Goal: Task Accomplishment & Management: Complete application form

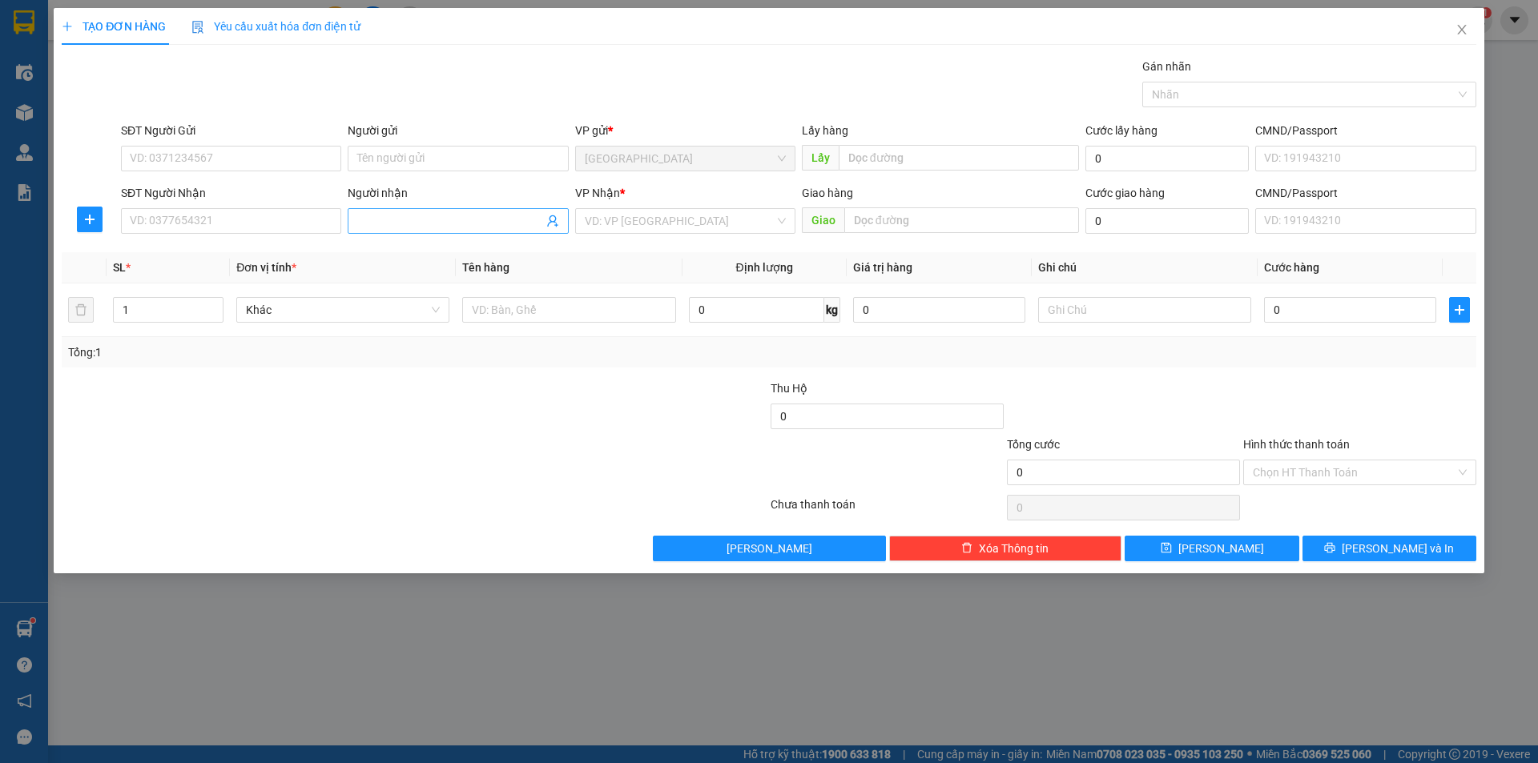
click at [372, 221] on input "Người nhận" at bounding box center [449, 221] width 185 height 18
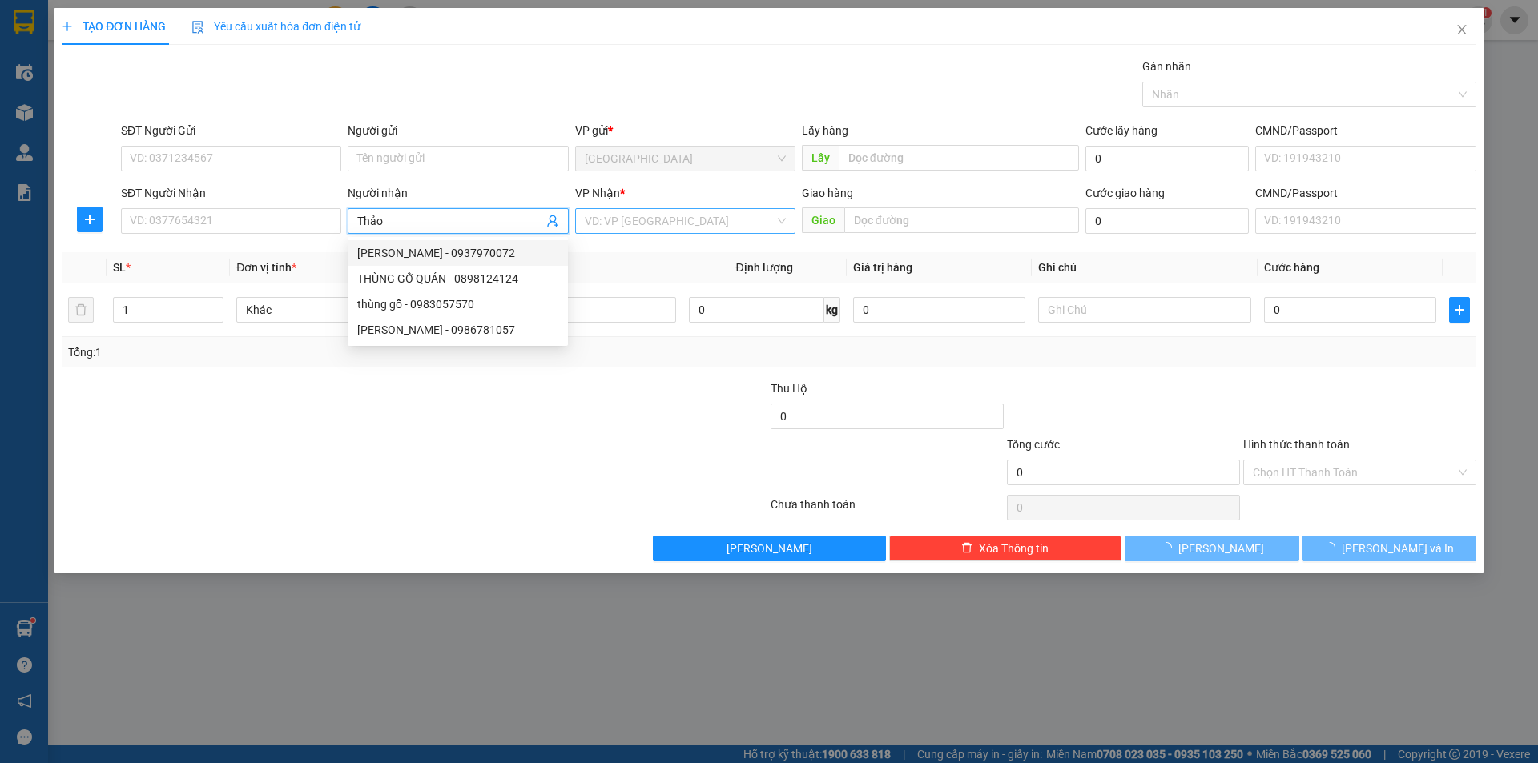
type input "Thảo"
click at [641, 213] on input "search" at bounding box center [680, 221] width 190 height 24
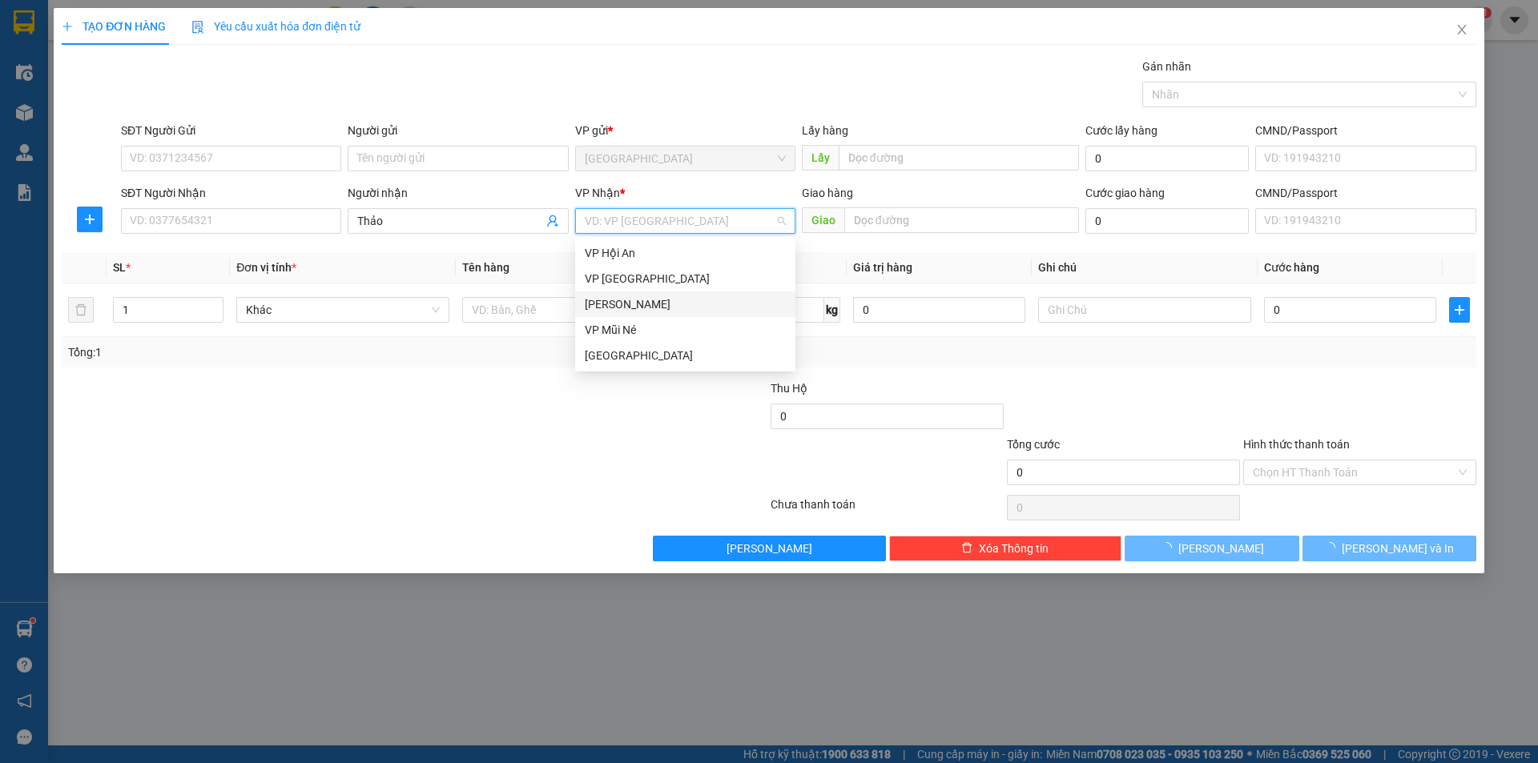
click at [622, 305] on div "[PERSON_NAME]" at bounding box center [685, 304] width 201 height 18
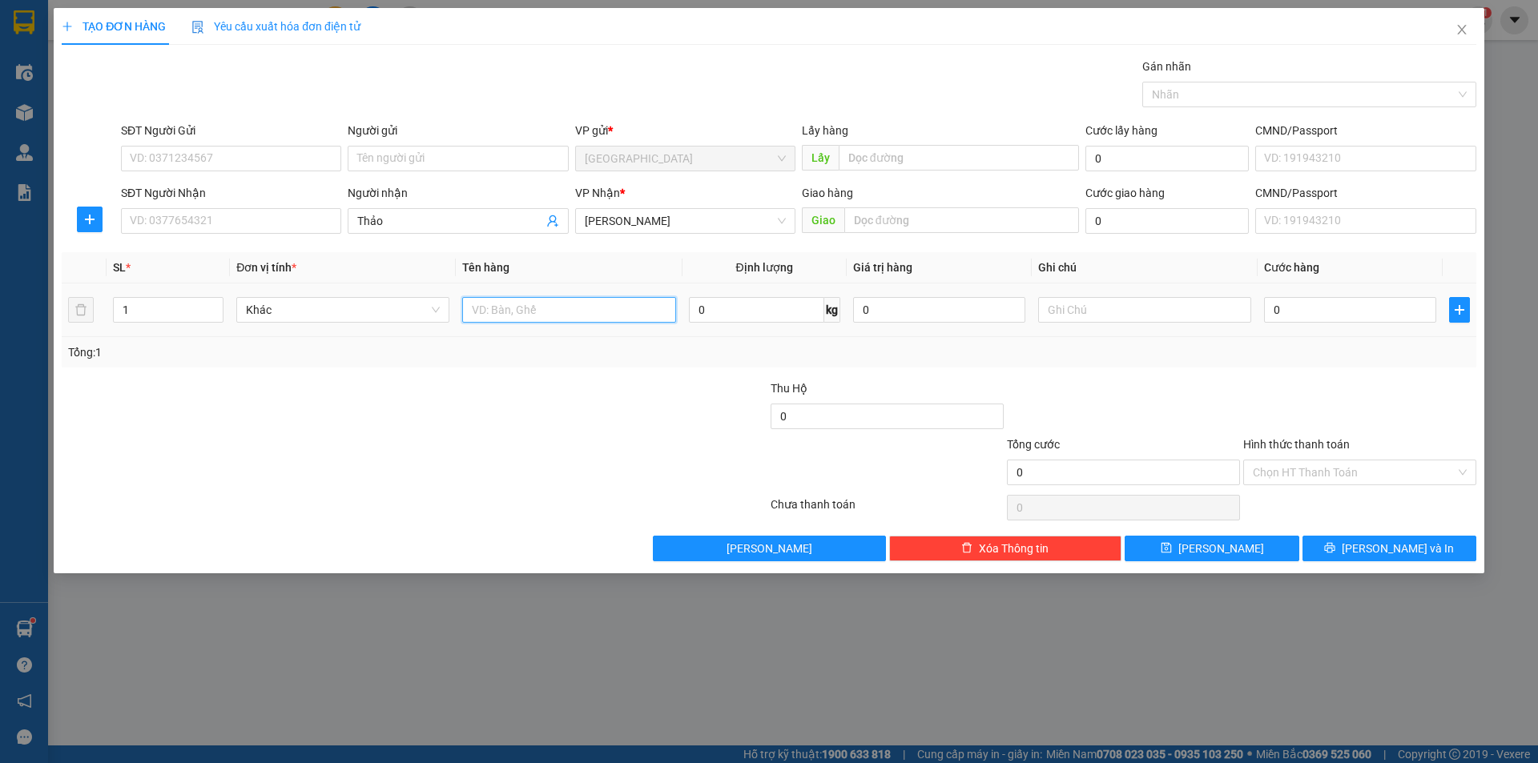
click at [562, 316] on input "text" at bounding box center [568, 310] width 213 height 26
type input "dâu"
type input "6"
type input "1"
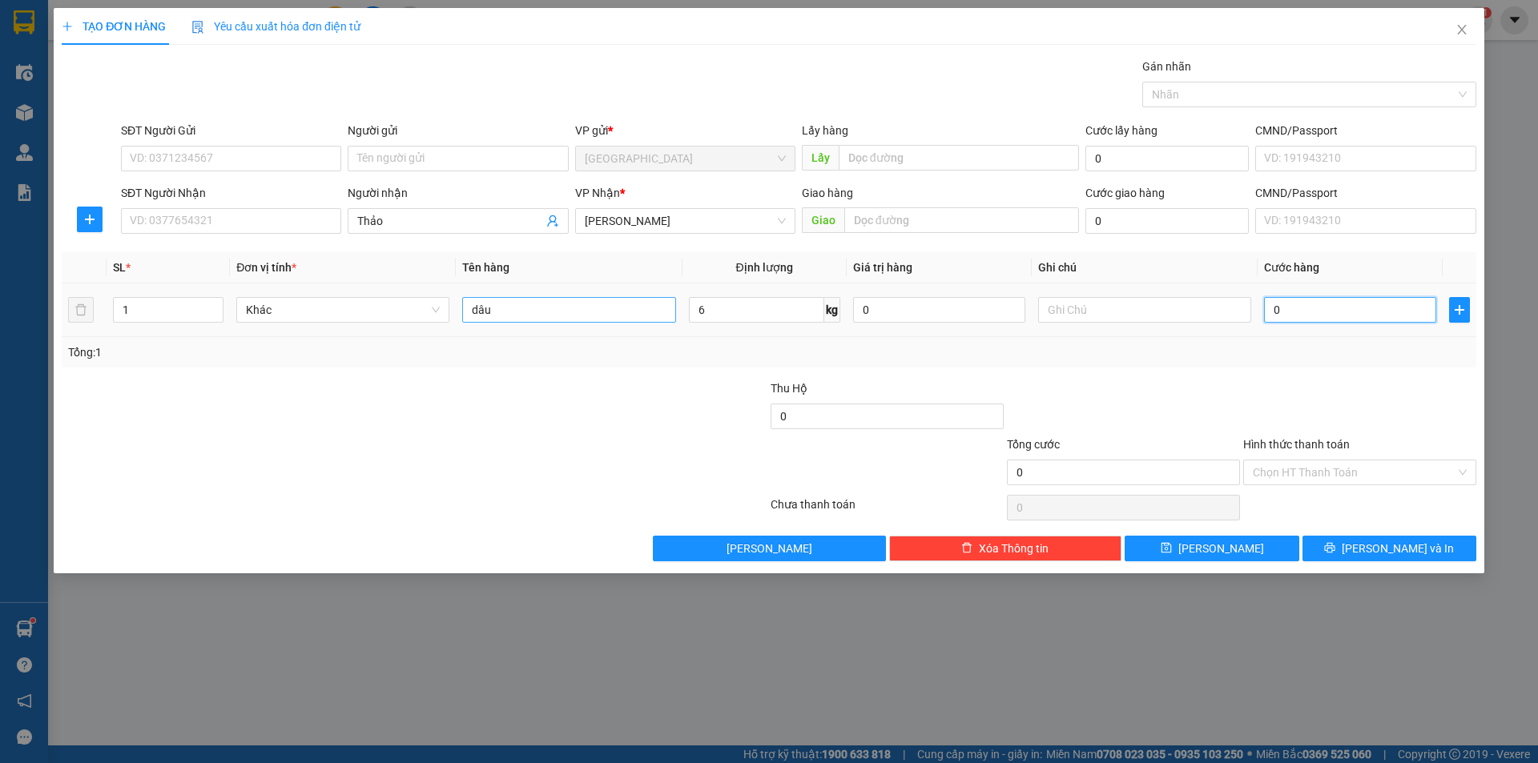
type input "1"
type input "0"
type input "03"
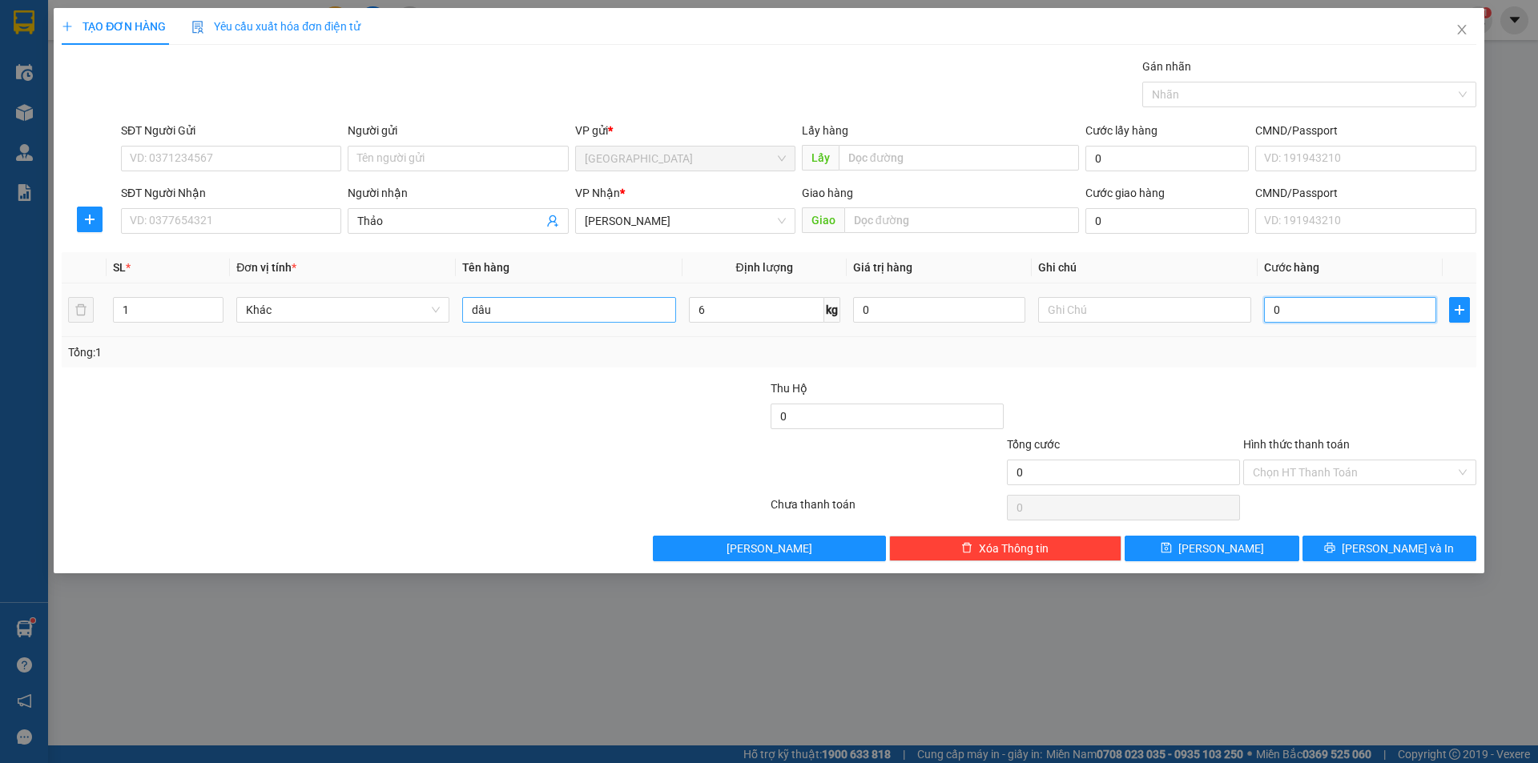
type input "3"
type input "030"
type input "30"
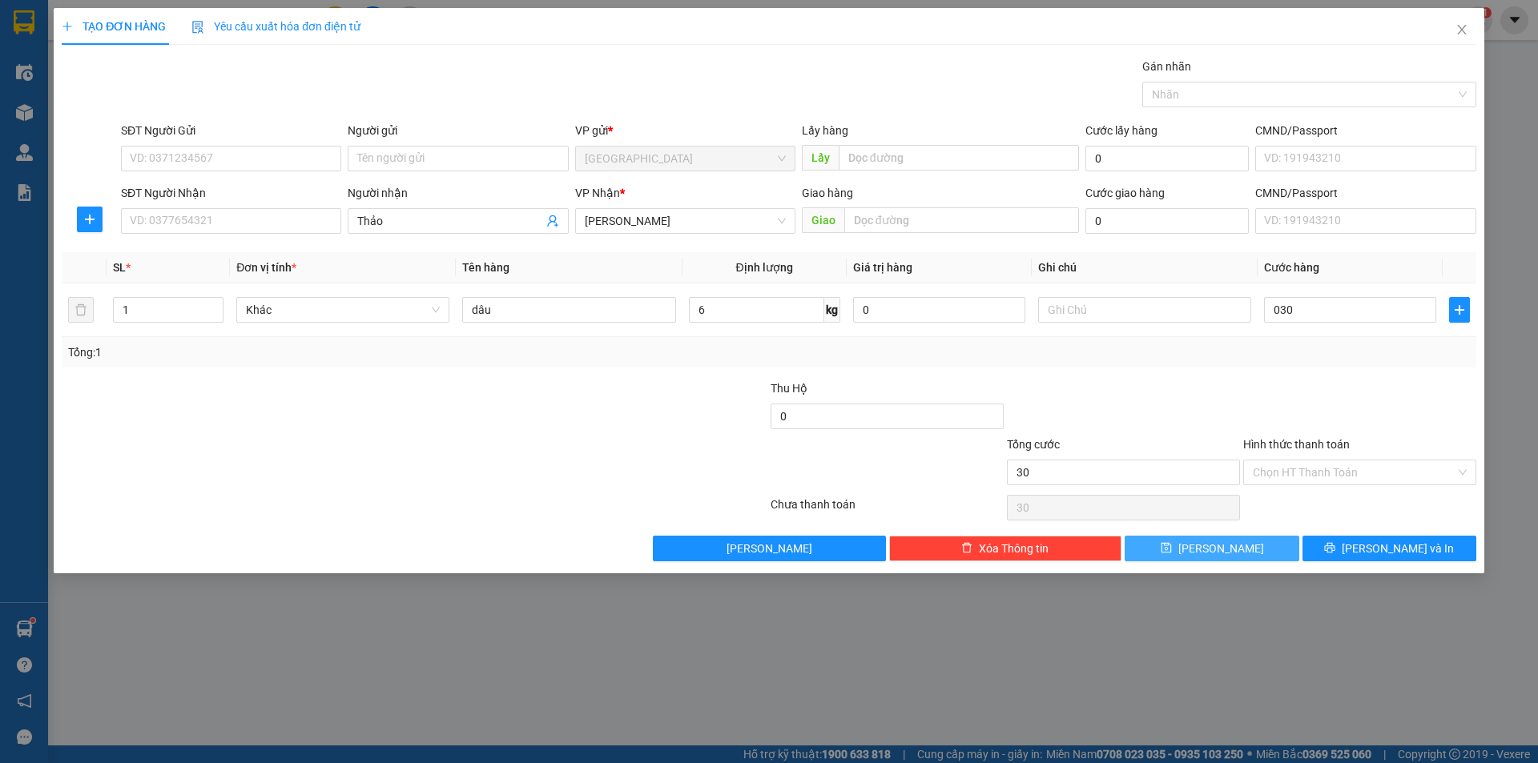
type input "30.000"
click at [1180, 539] on button "[PERSON_NAME]" at bounding box center [1211, 549] width 174 height 26
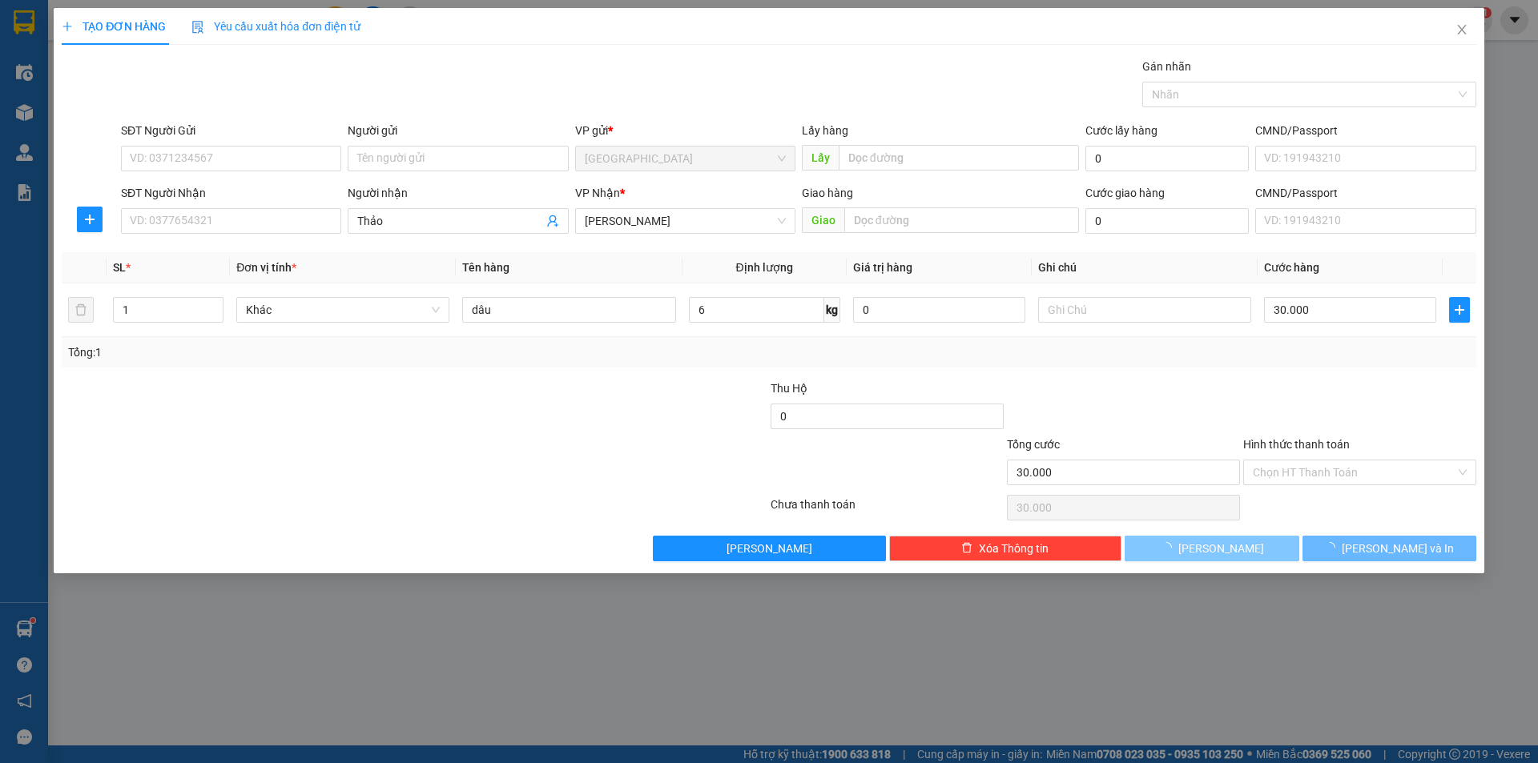
type input "0"
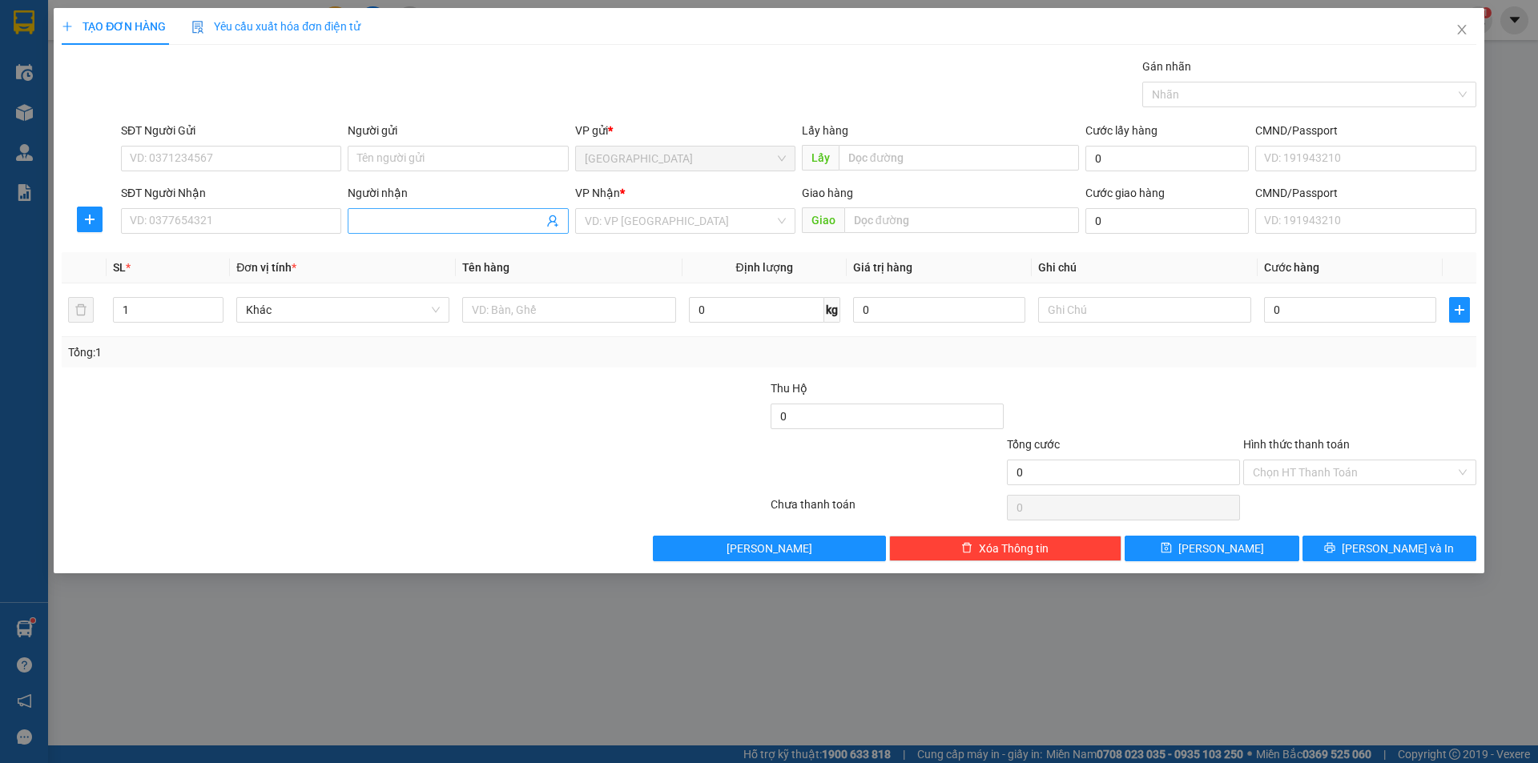
click at [396, 218] on input "Người nhận" at bounding box center [449, 221] width 185 height 18
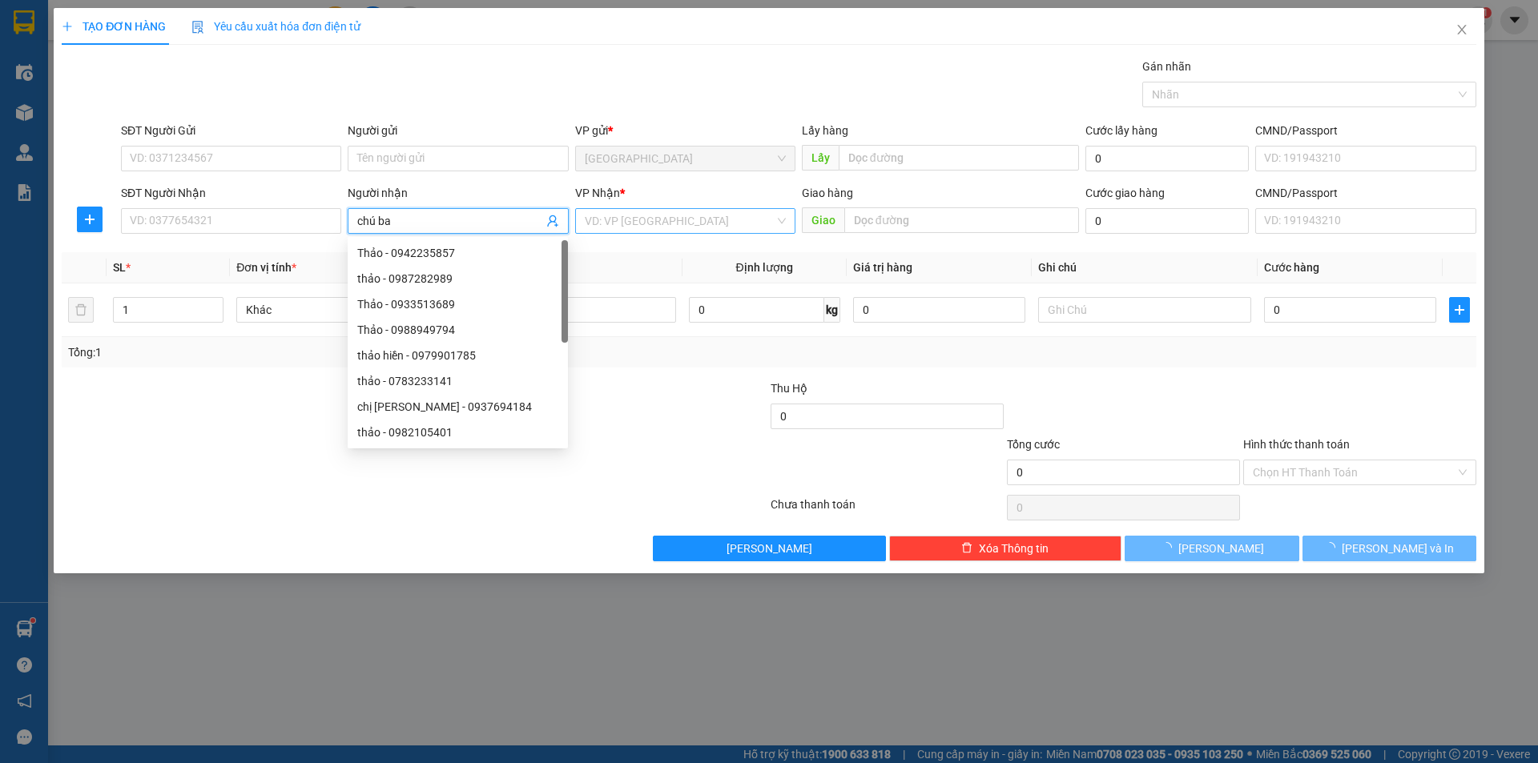
type input "chú ba"
click at [613, 229] on input "search" at bounding box center [680, 221] width 190 height 24
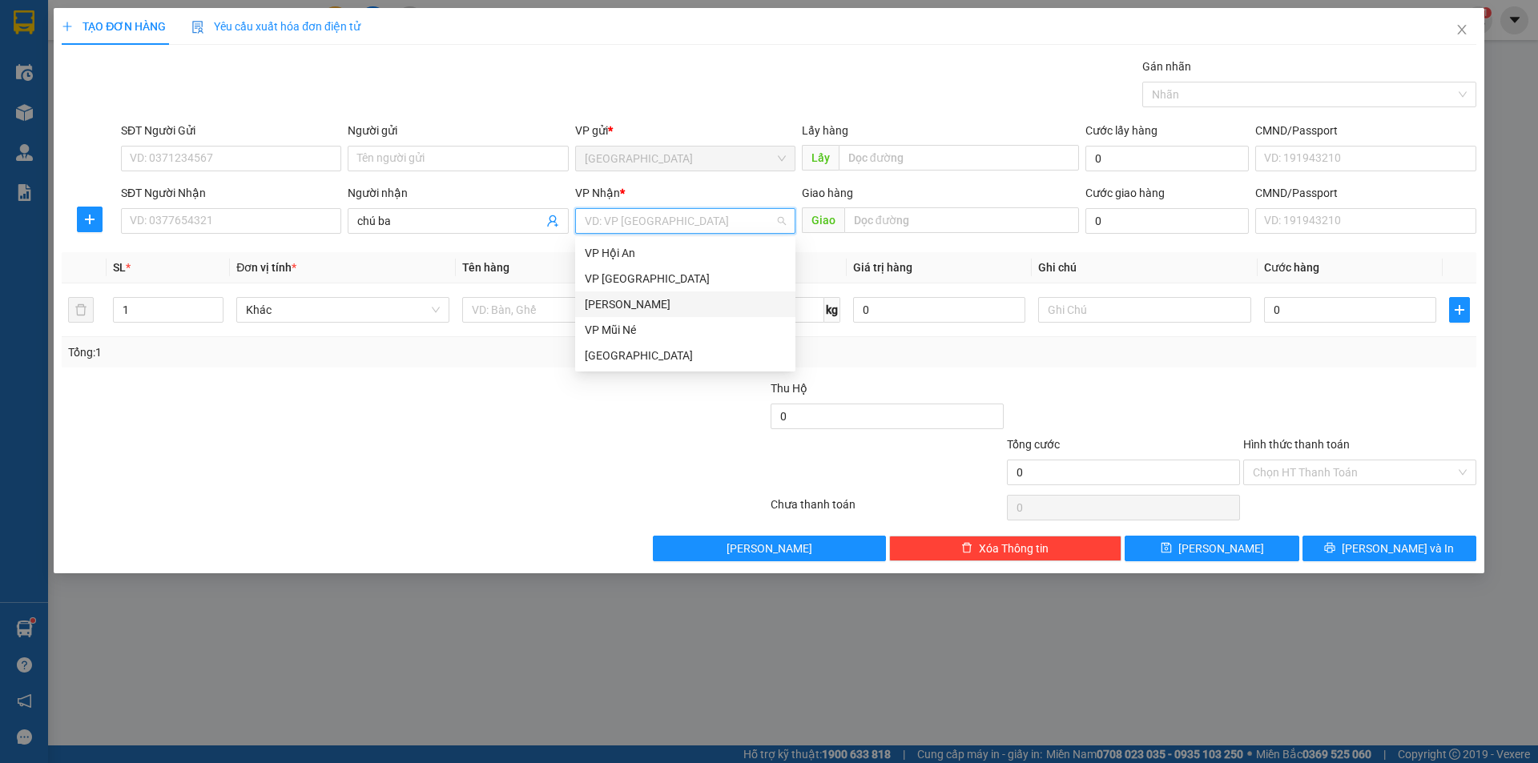
click at [640, 304] on div "[PERSON_NAME]" at bounding box center [685, 304] width 201 height 18
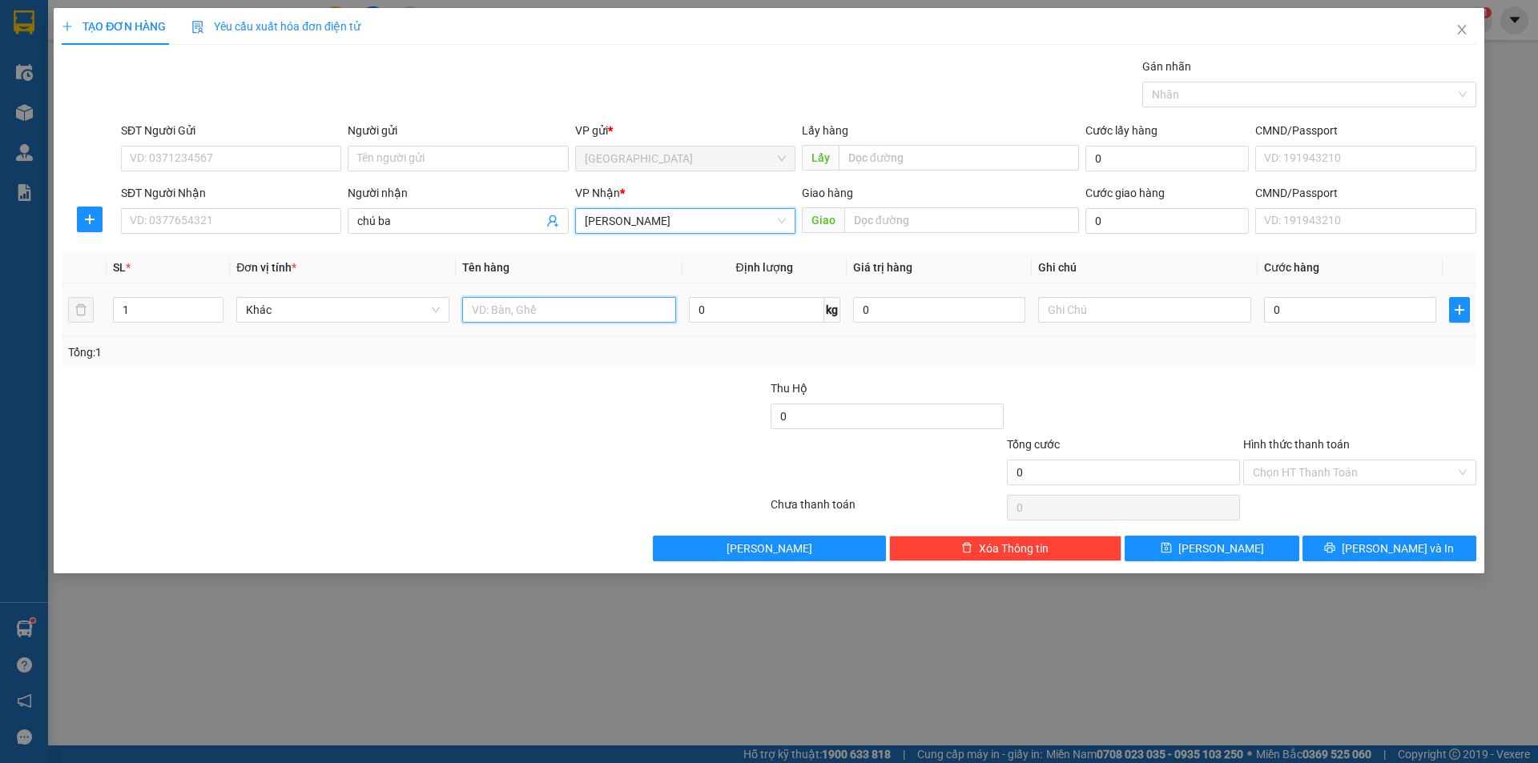
click at [563, 313] on input "text" at bounding box center [568, 310] width 213 height 26
type input "dâu"
type input "4"
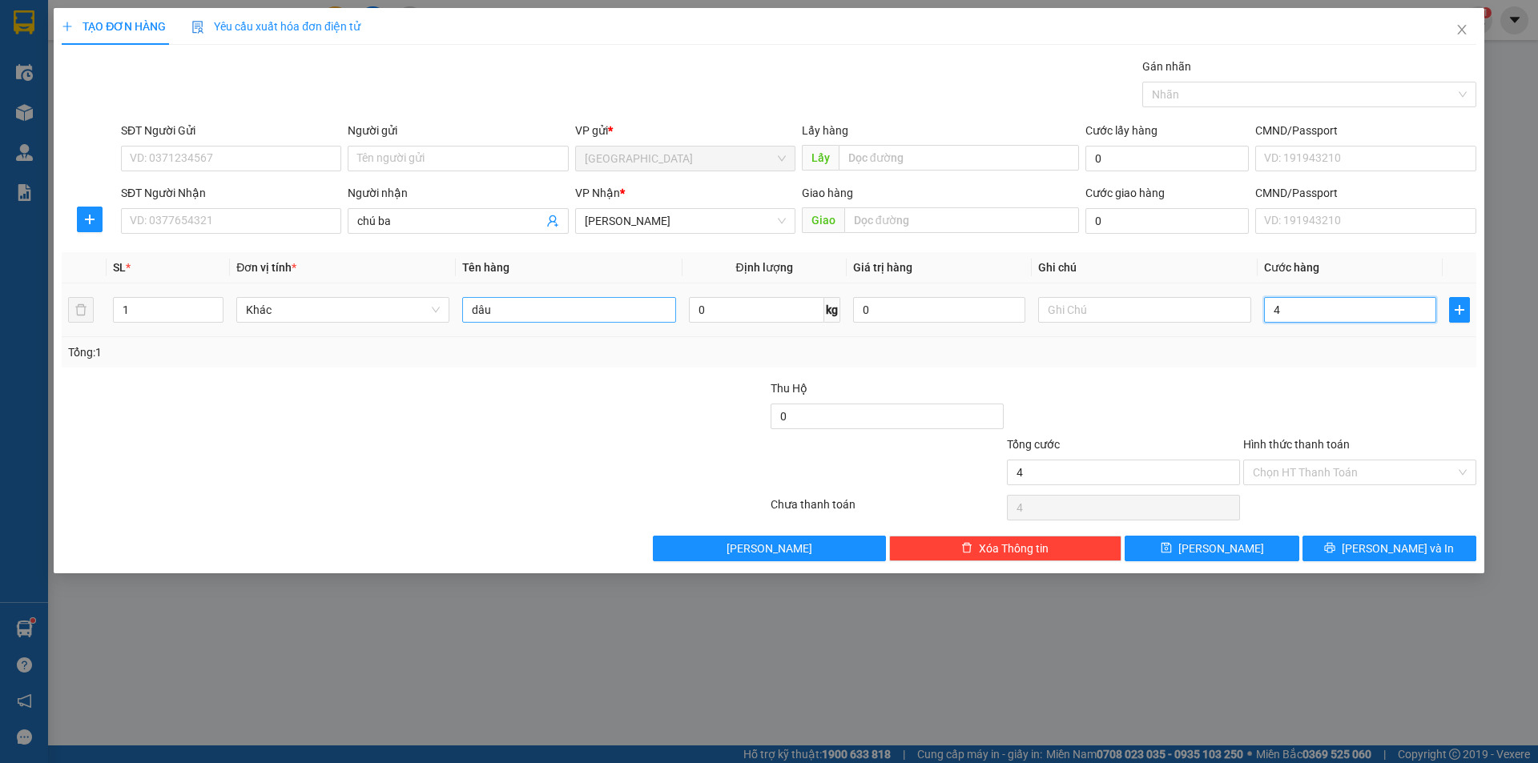
type input "42"
type input "42.000"
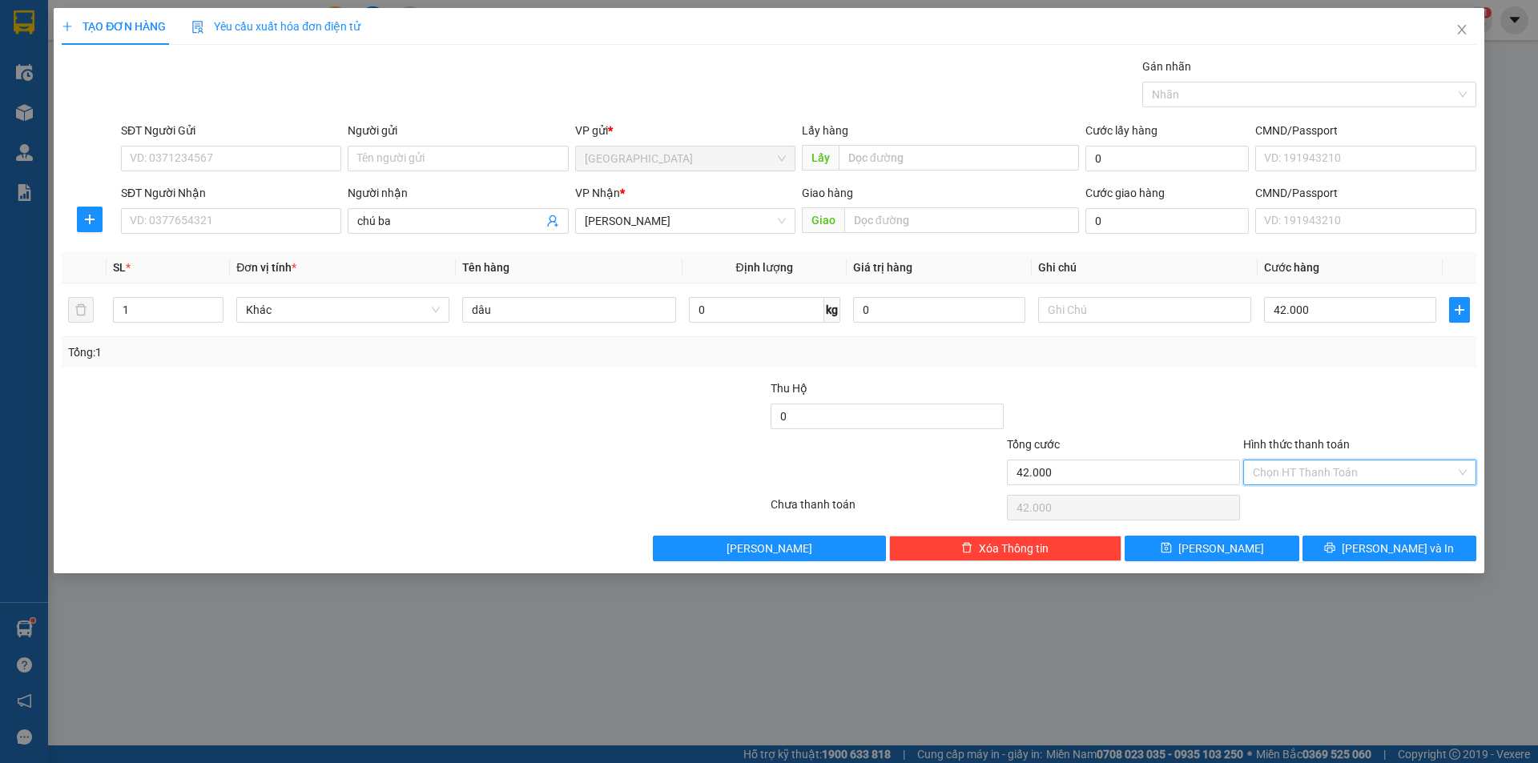
click at [1317, 474] on input "Hình thức thanh toán" at bounding box center [1353, 472] width 203 height 24
click at [1305, 506] on div "Tại văn phòng" at bounding box center [1359, 505] width 214 height 18
type input "0"
click at [1265, 541] on button "[PERSON_NAME]" at bounding box center [1211, 549] width 174 height 26
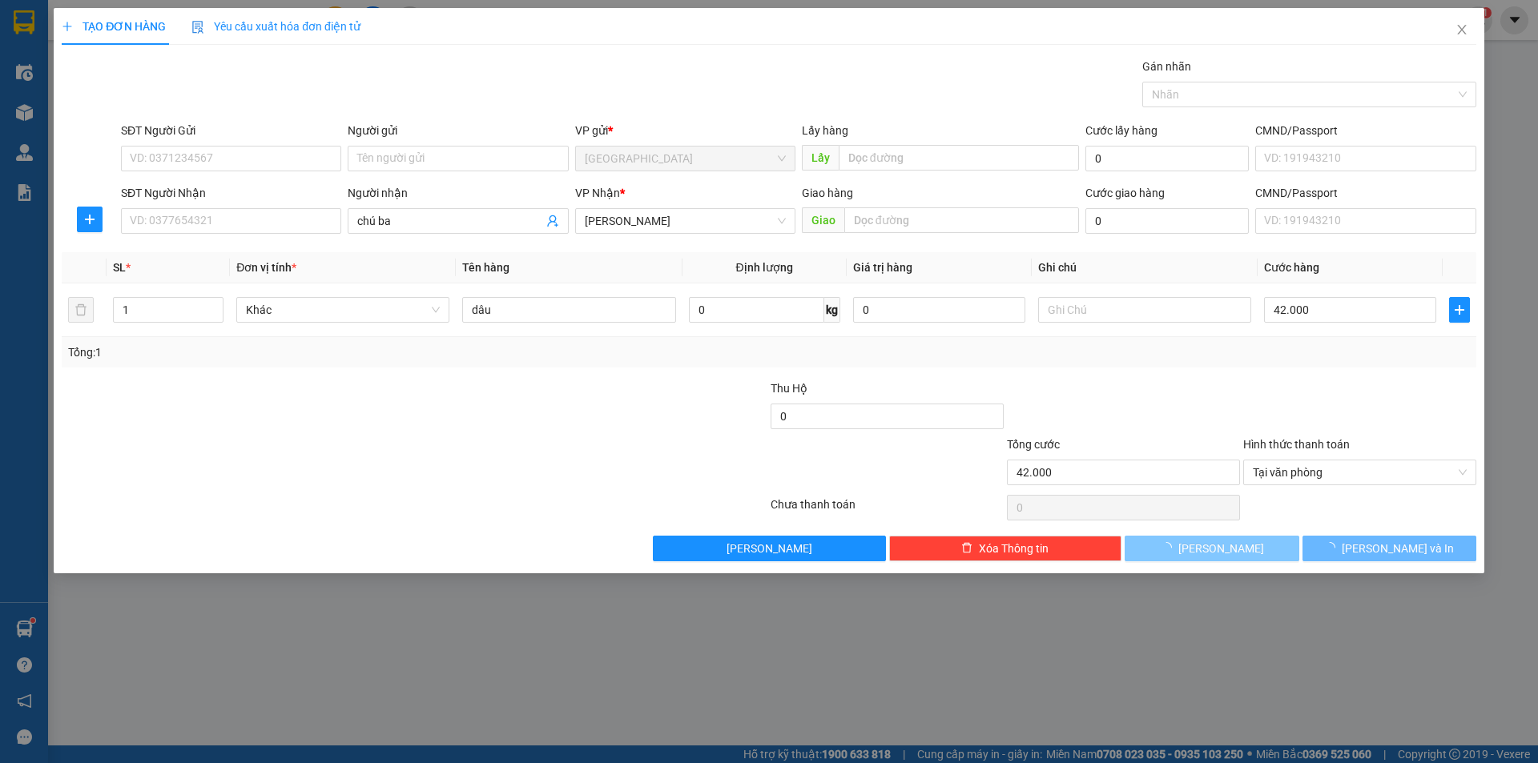
type input "0"
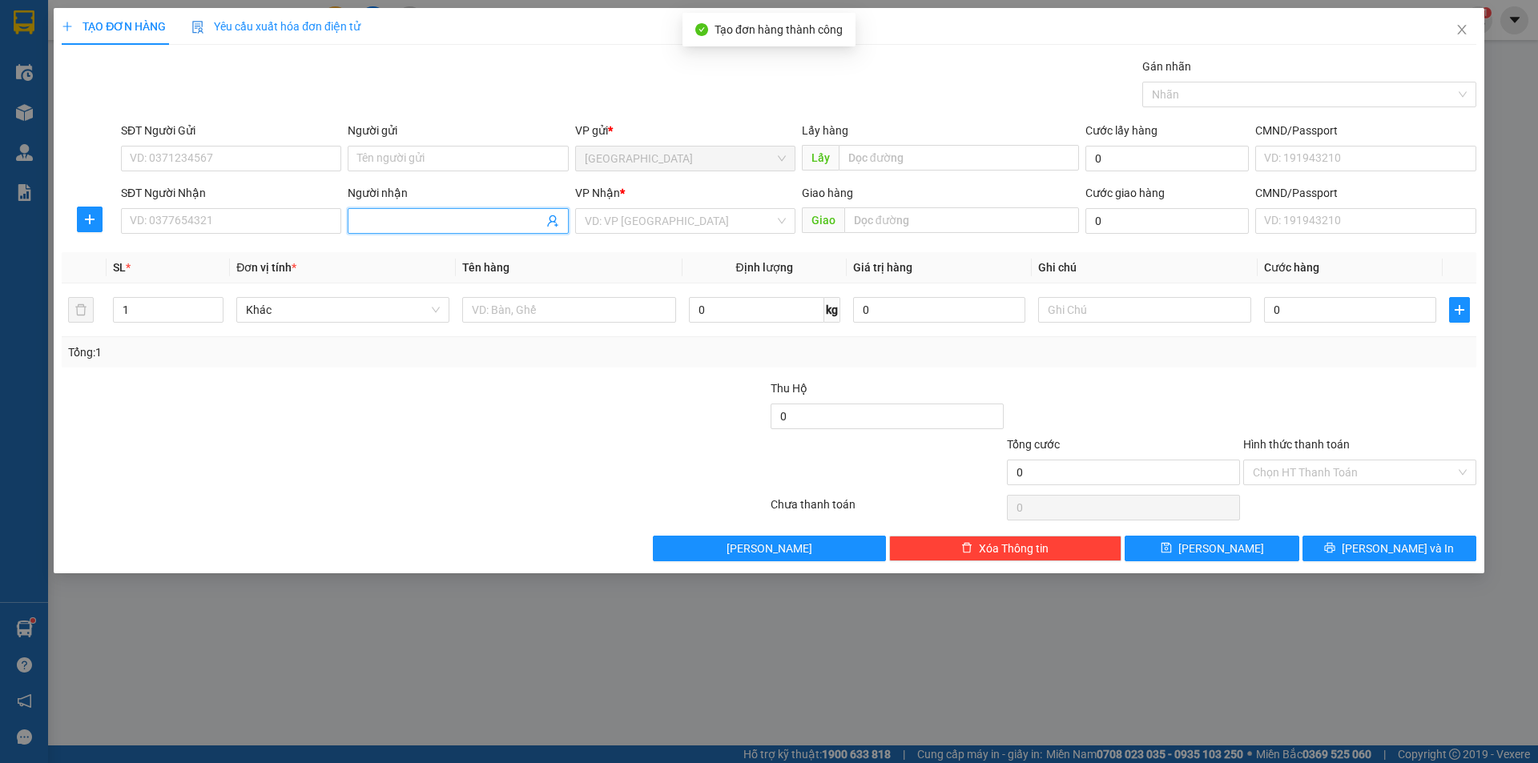
click at [459, 217] on input "Người nhận" at bounding box center [449, 221] width 185 height 18
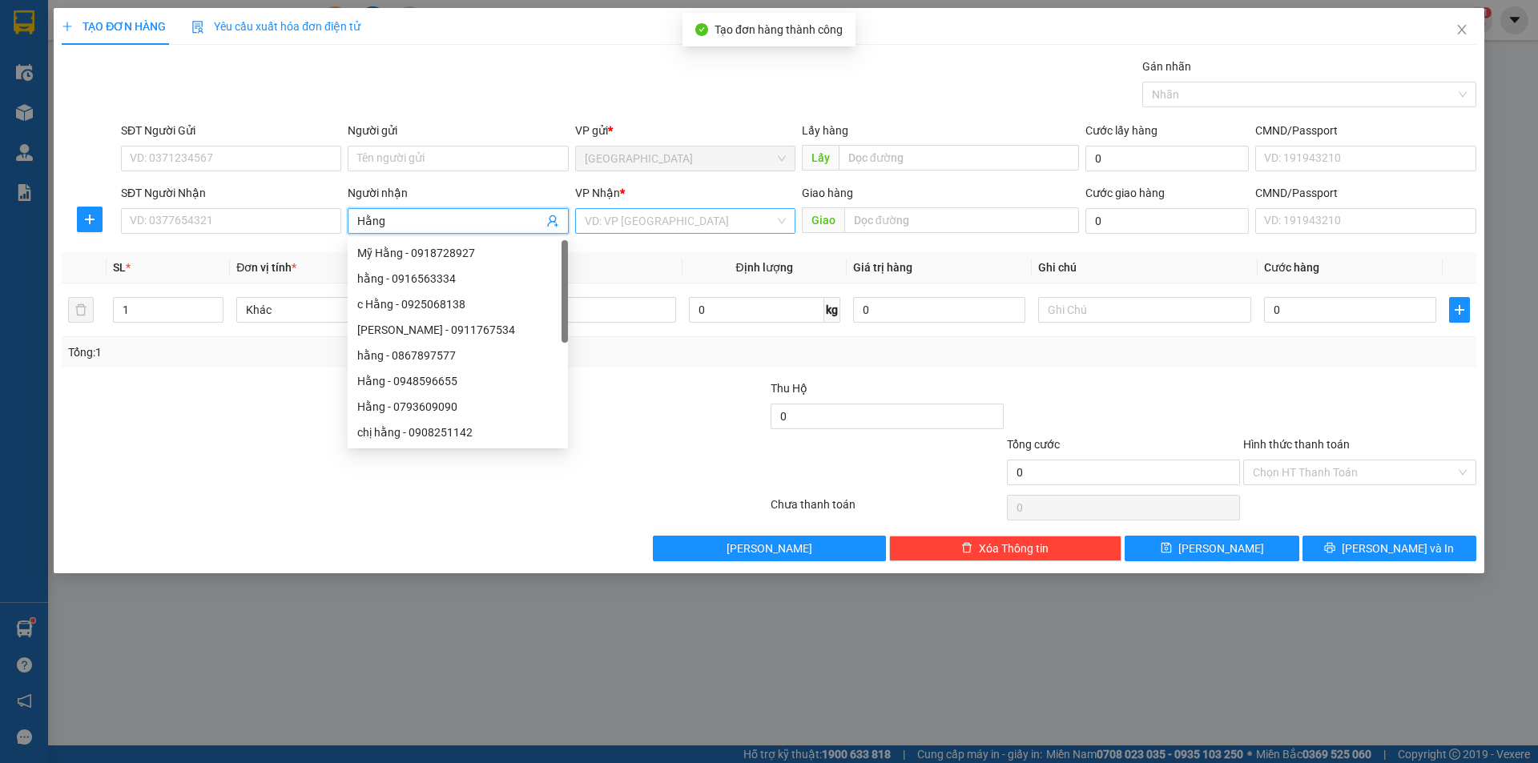
type input "Hằng"
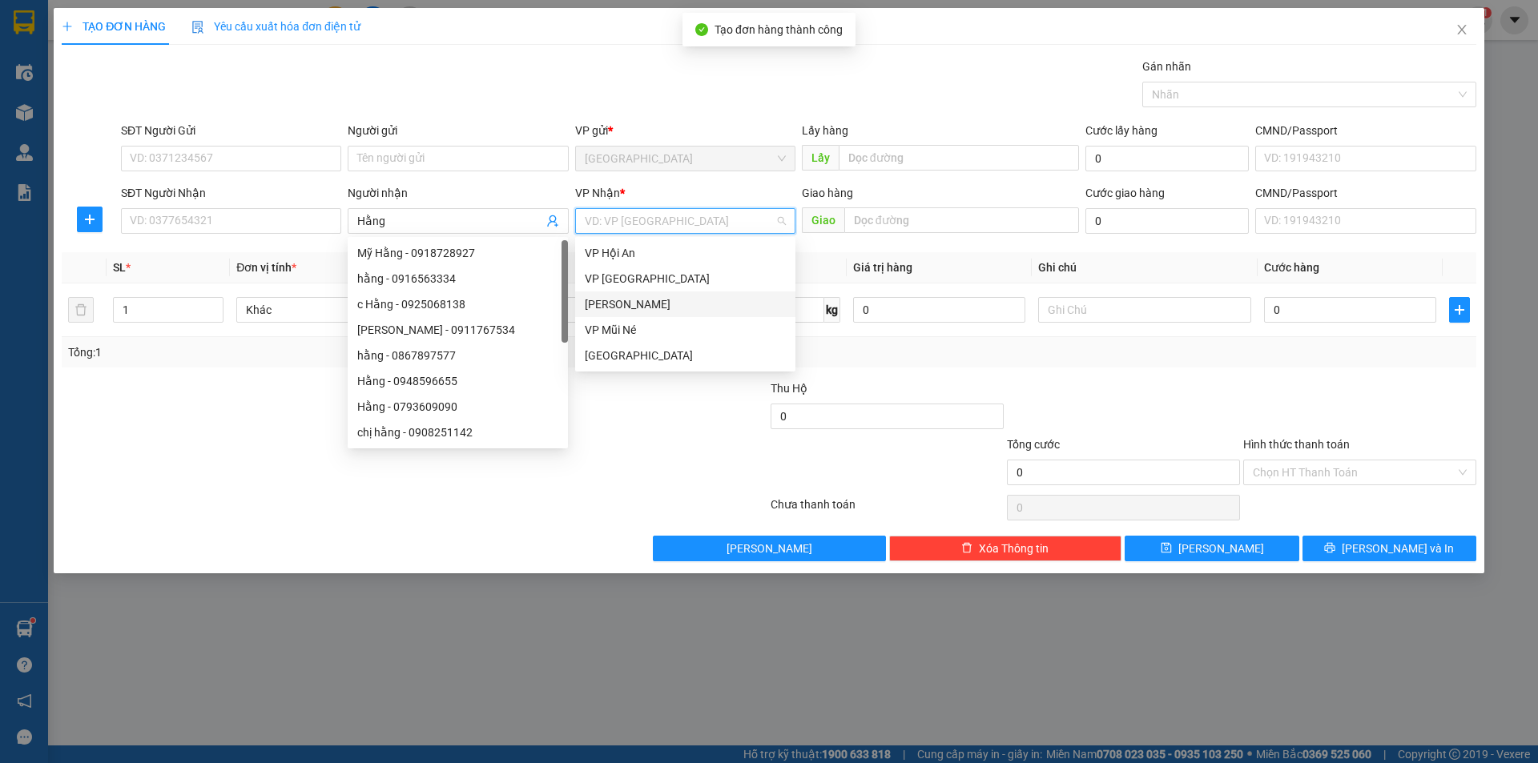
drag, startPoint x: 637, startPoint y: 212, endPoint x: 617, endPoint y: 309, distance: 98.9
click at [637, 216] on input "search" at bounding box center [680, 221] width 190 height 24
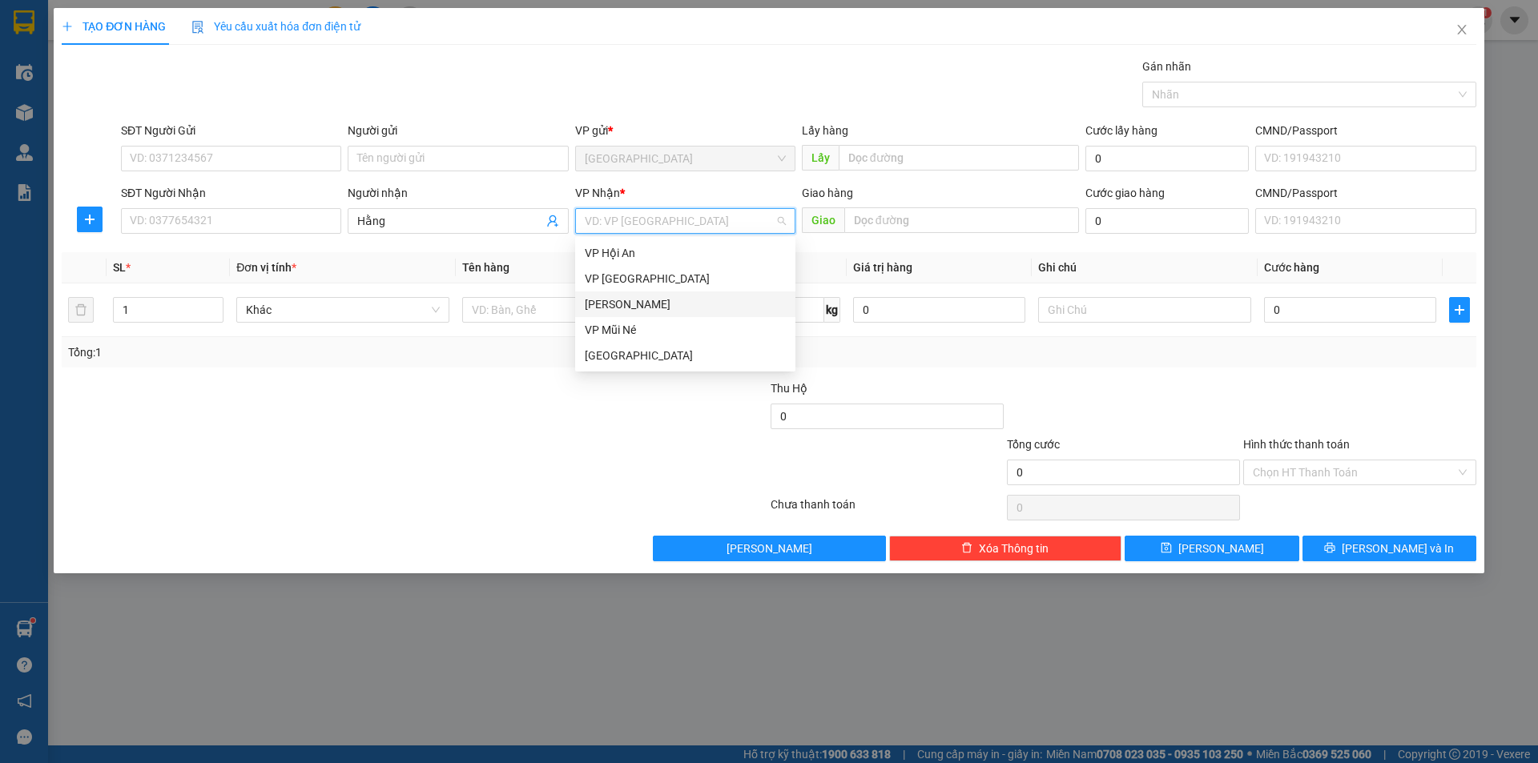
click at [617, 309] on div "[PERSON_NAME]" at bounding box center [685, 304] width 201 height 18
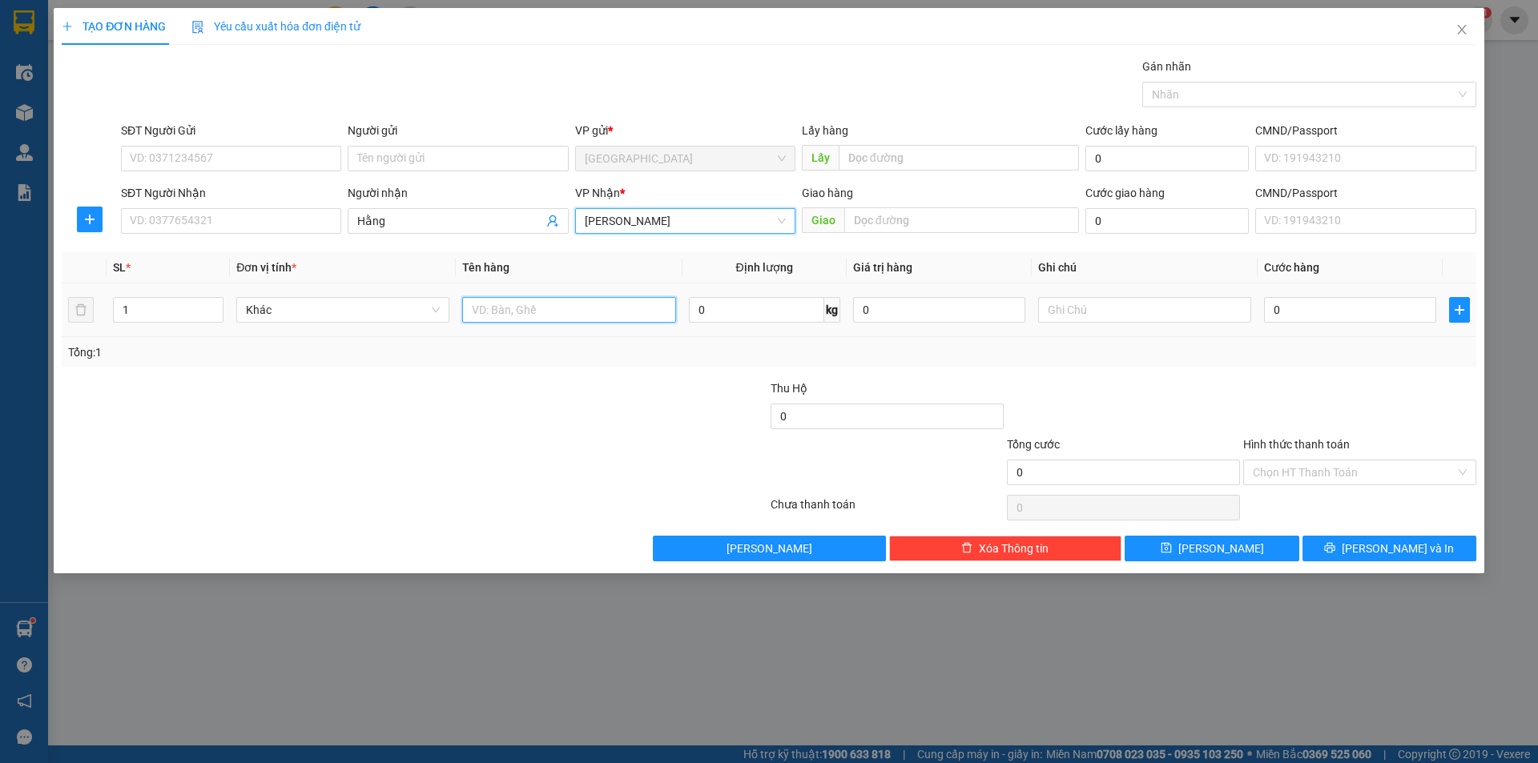
click at [543, 312] on input "text" at bounding box center [568, 310] width 213 height 26
type input "dâu"
type input "10"
type input "3"
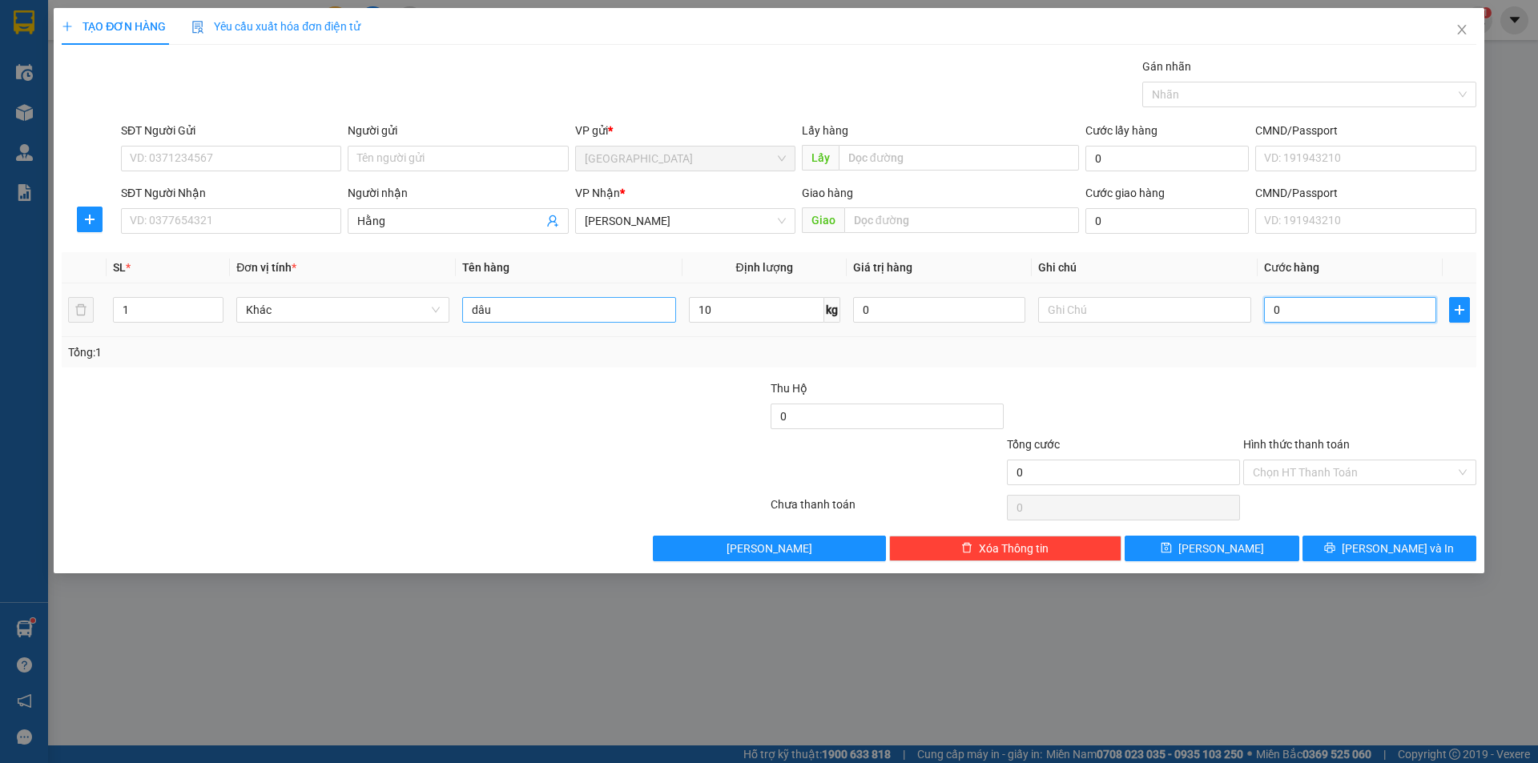
type input "3"
type input "30"
type input "30.000"
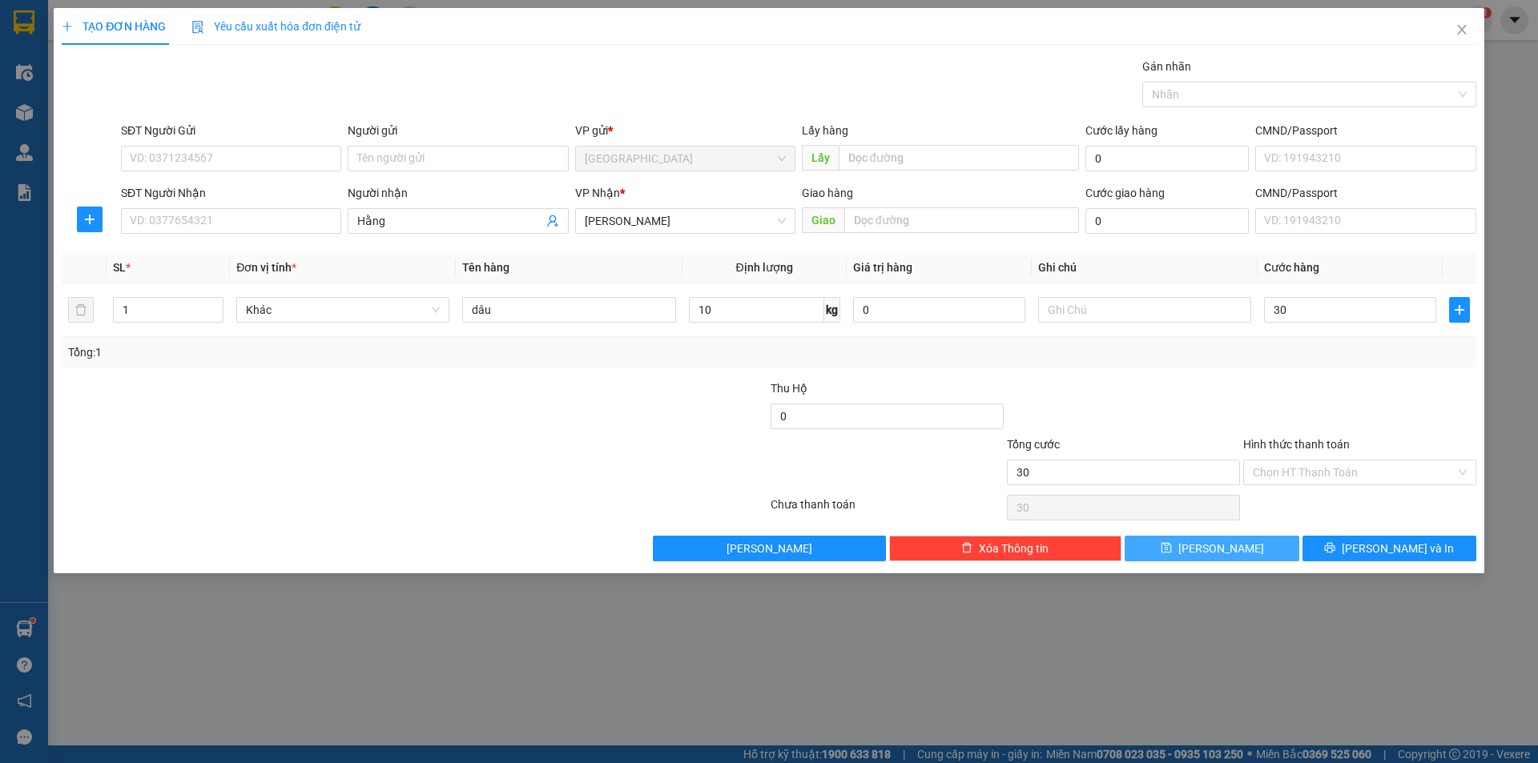
type input "30.000"
click at [1172, 548] on button "[PERSON_NAME]" at bounding box center [1211, 549] width 174 height 26
type input "0"
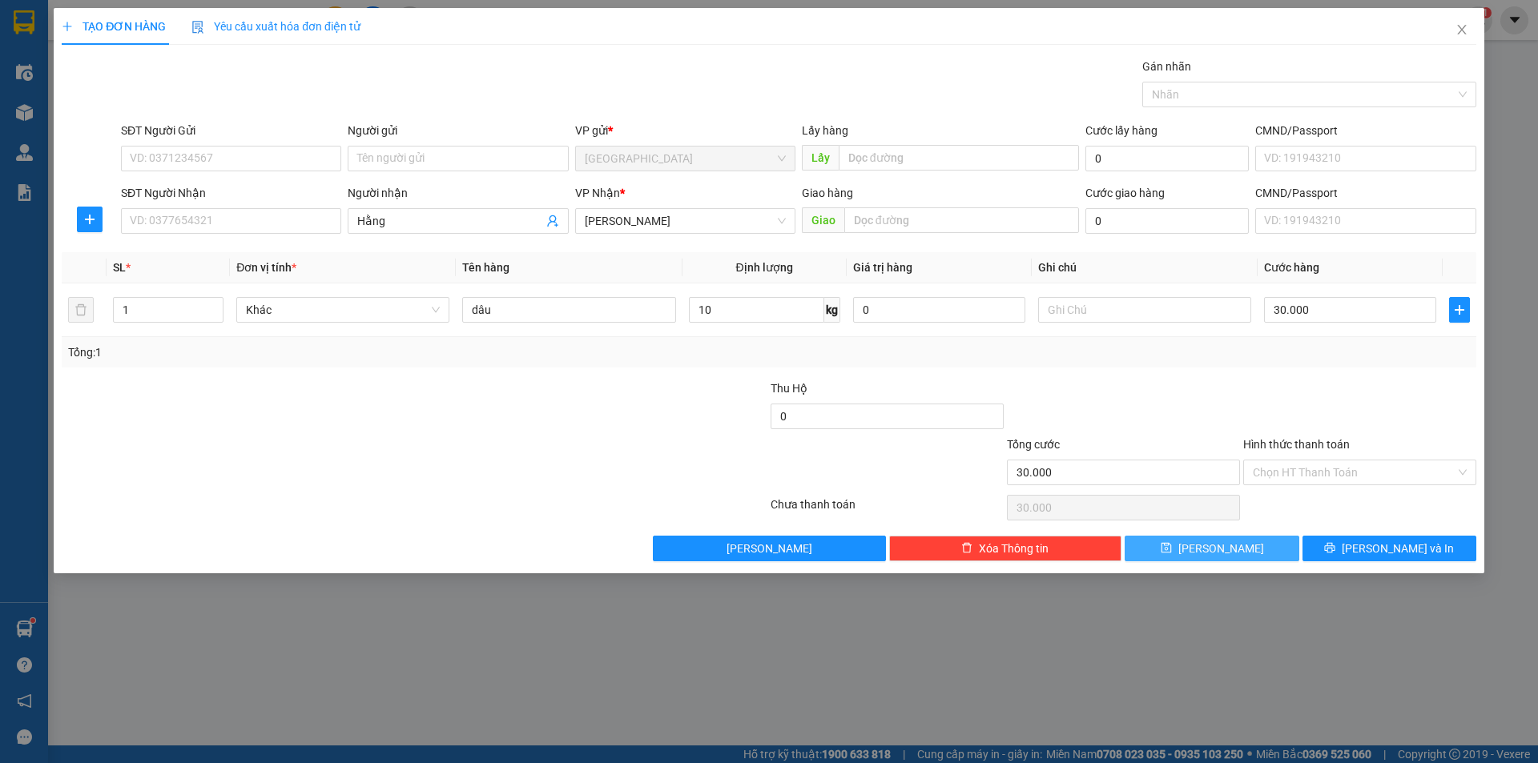
type input "0"
click at [412, 220] on input "Người nhận" at bounding box center [449, 221] width 185 height 18
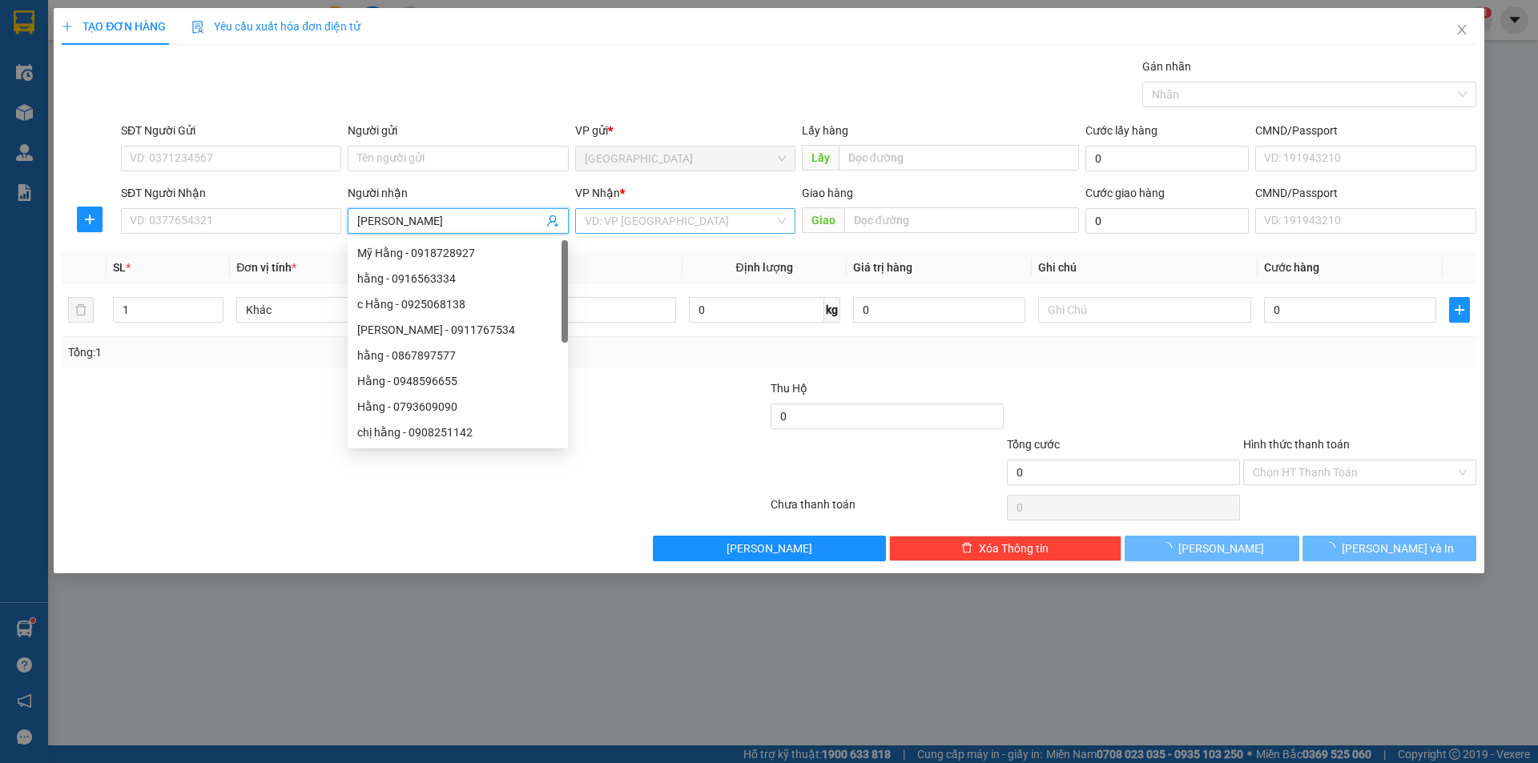
type input "[PERSON_NAME]"
click at [619, 221] on input "search" at bounding box center [680, 221] width 190 height 24
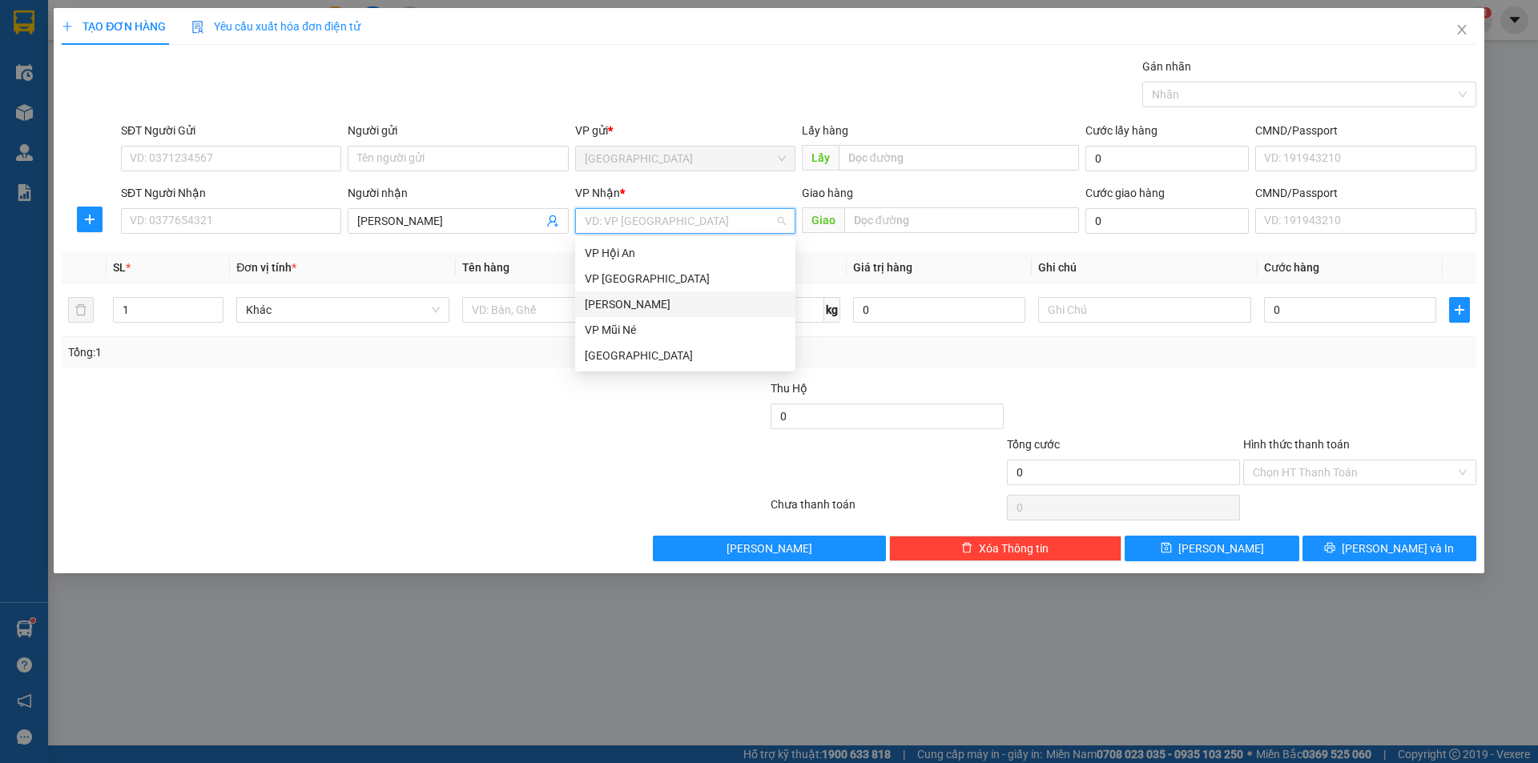
click at [618, 304] on div "[PERSON_NAME]" at bounding box center [685, 304] width 201 height 18
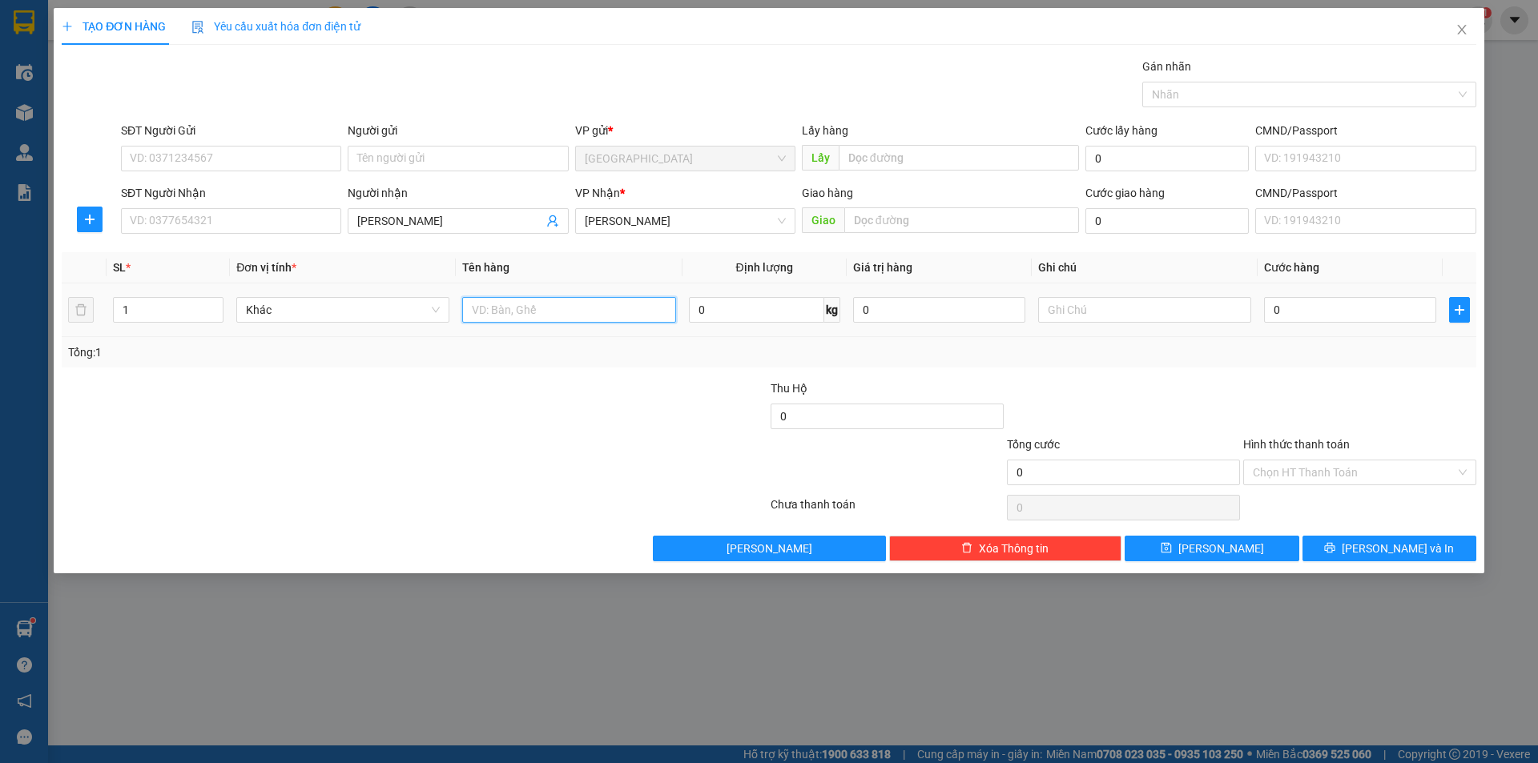
click at [551, 307] on input "text" at bounding box center [568, 310] width 213 height 26
type input "dâu"
type input "9"
type input "4"
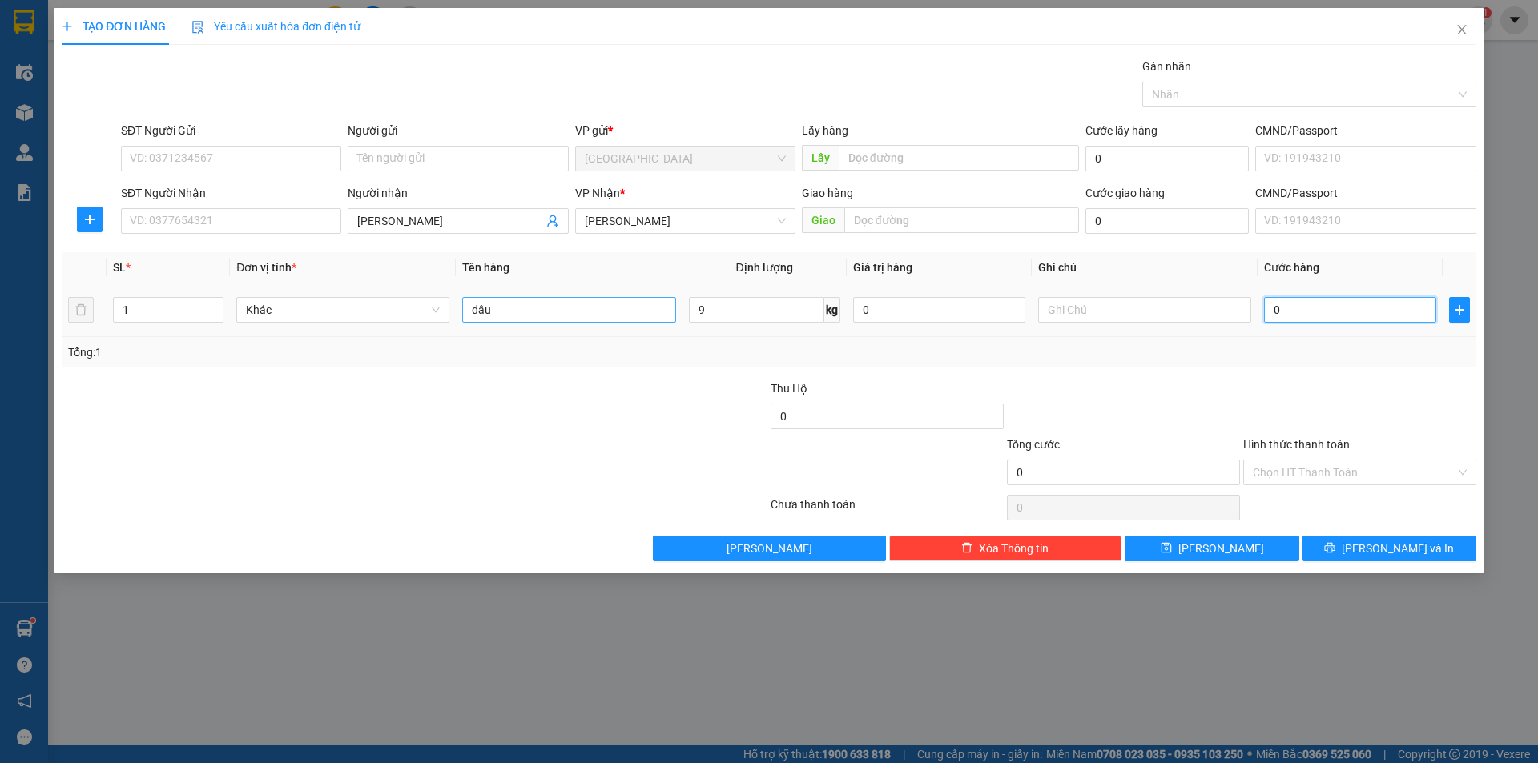
type input "4"
type input "40"
type input "40.000"
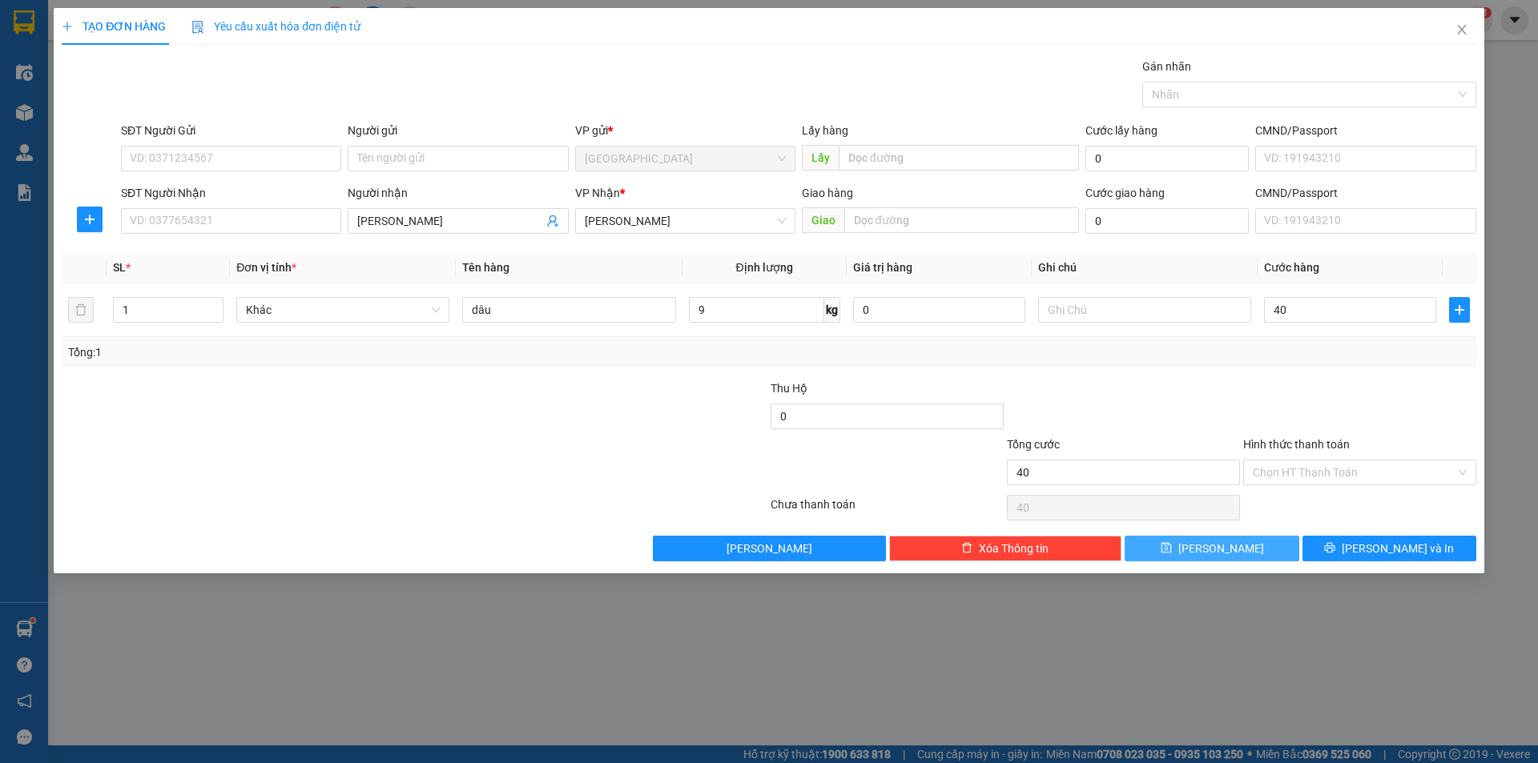
type input "40.000"
click at [1188, 545] on button "[PERSON_NAME]" at bounding box center [1211, 549] width 174 height 26
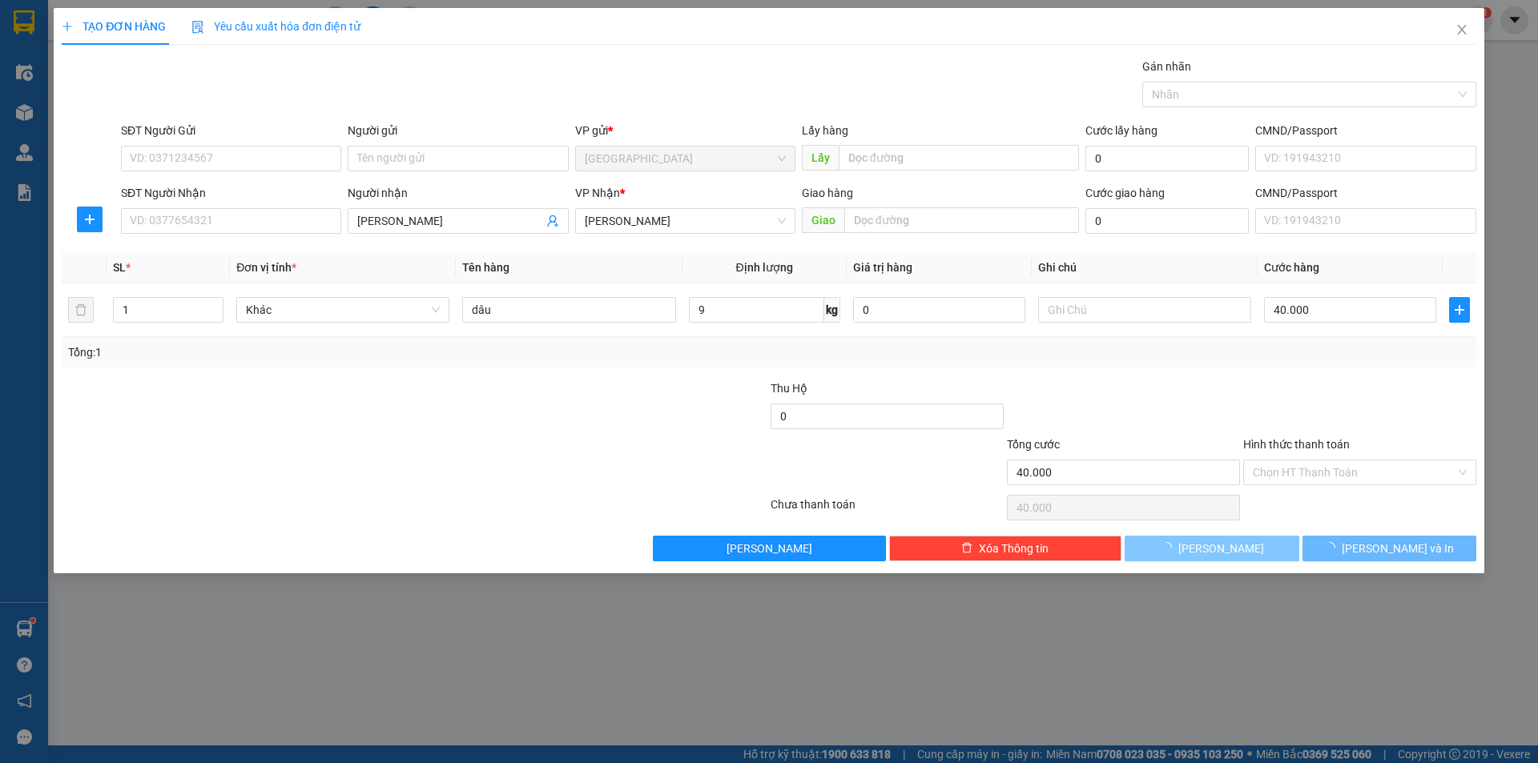
type input "0"
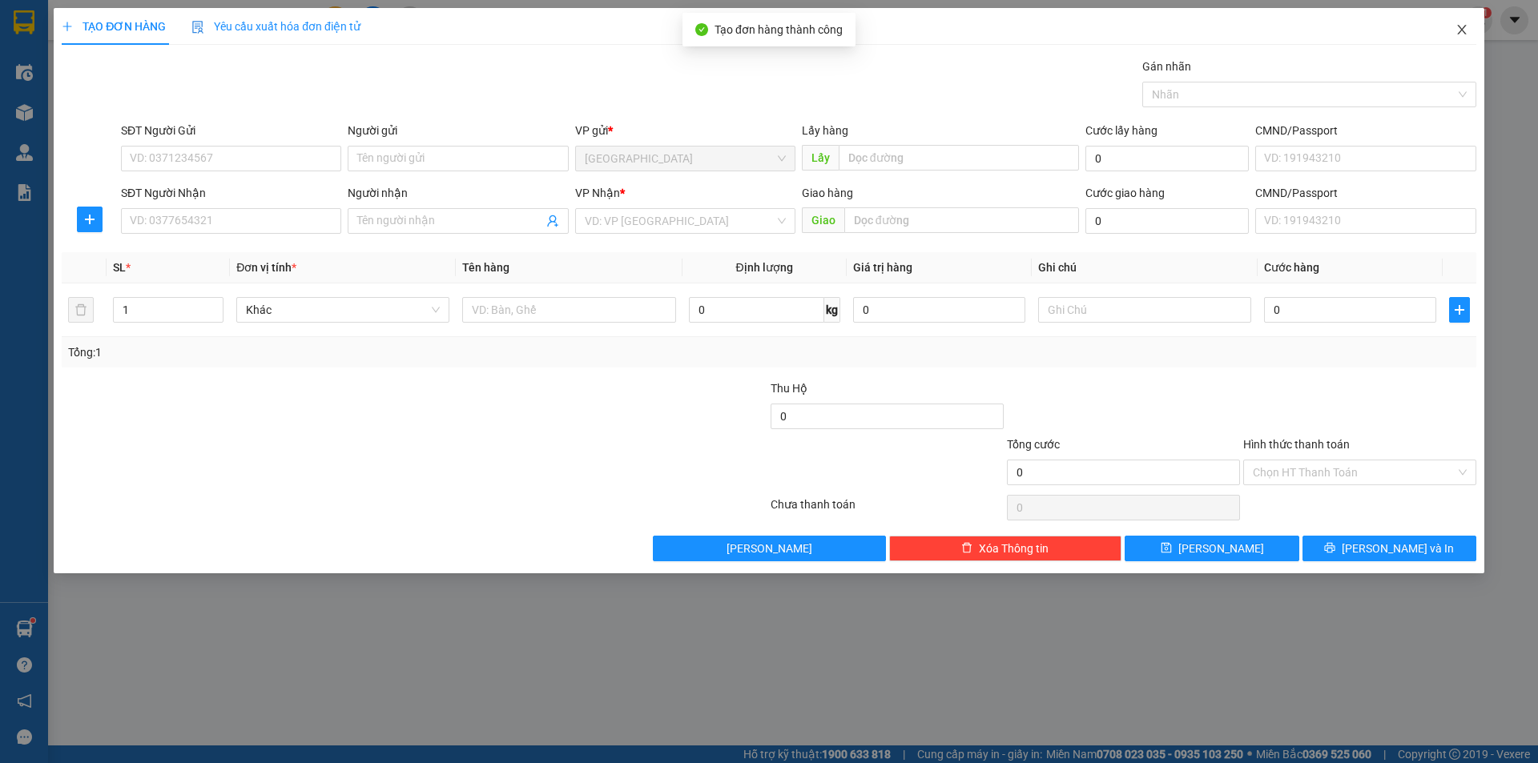
click at [1460, 32] on icon "close" at bounding box center [1461, 30] width 9 height 10
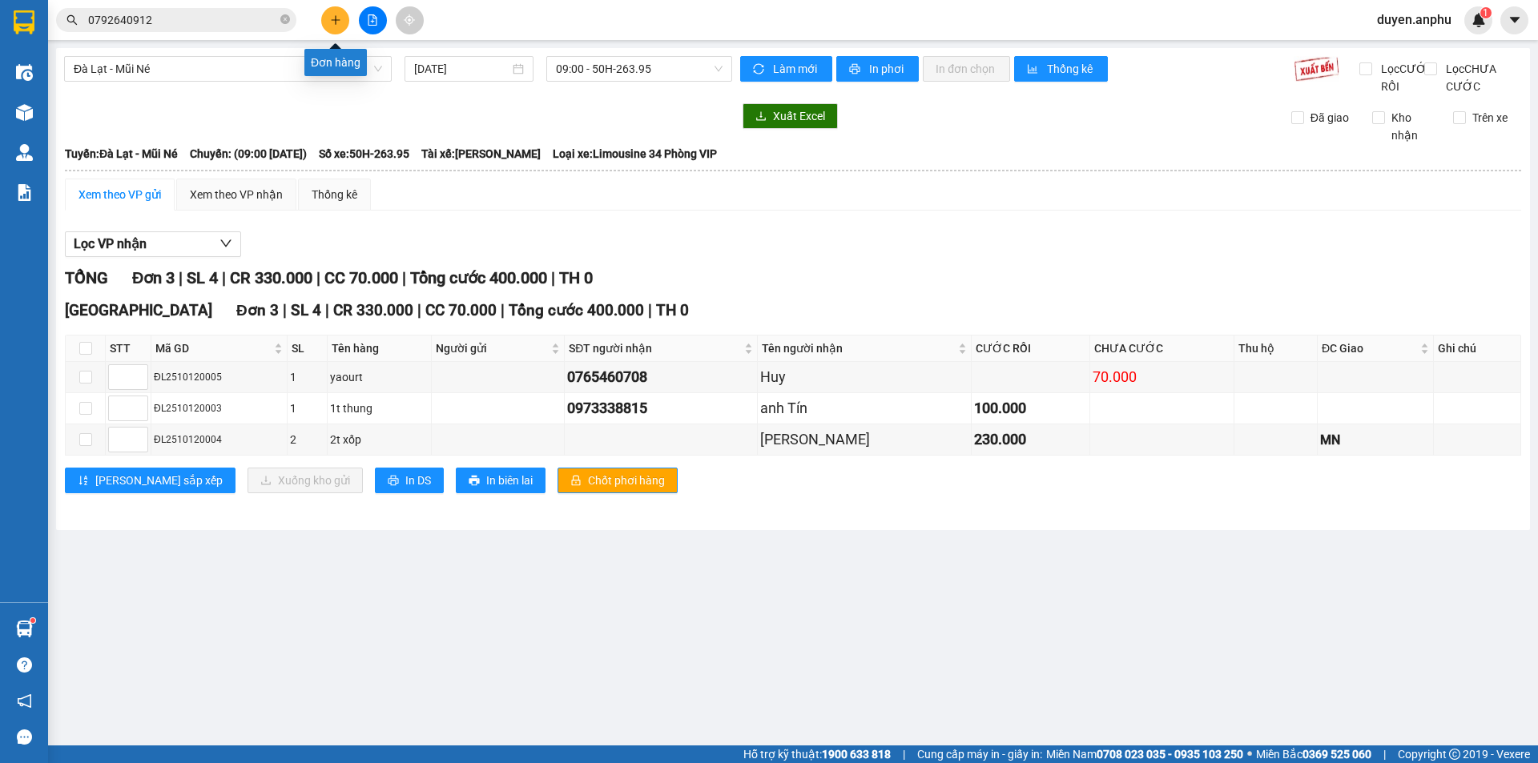
click at [336, 22] on icon "plus" at bounding box center [335, 19] width 1 height 9
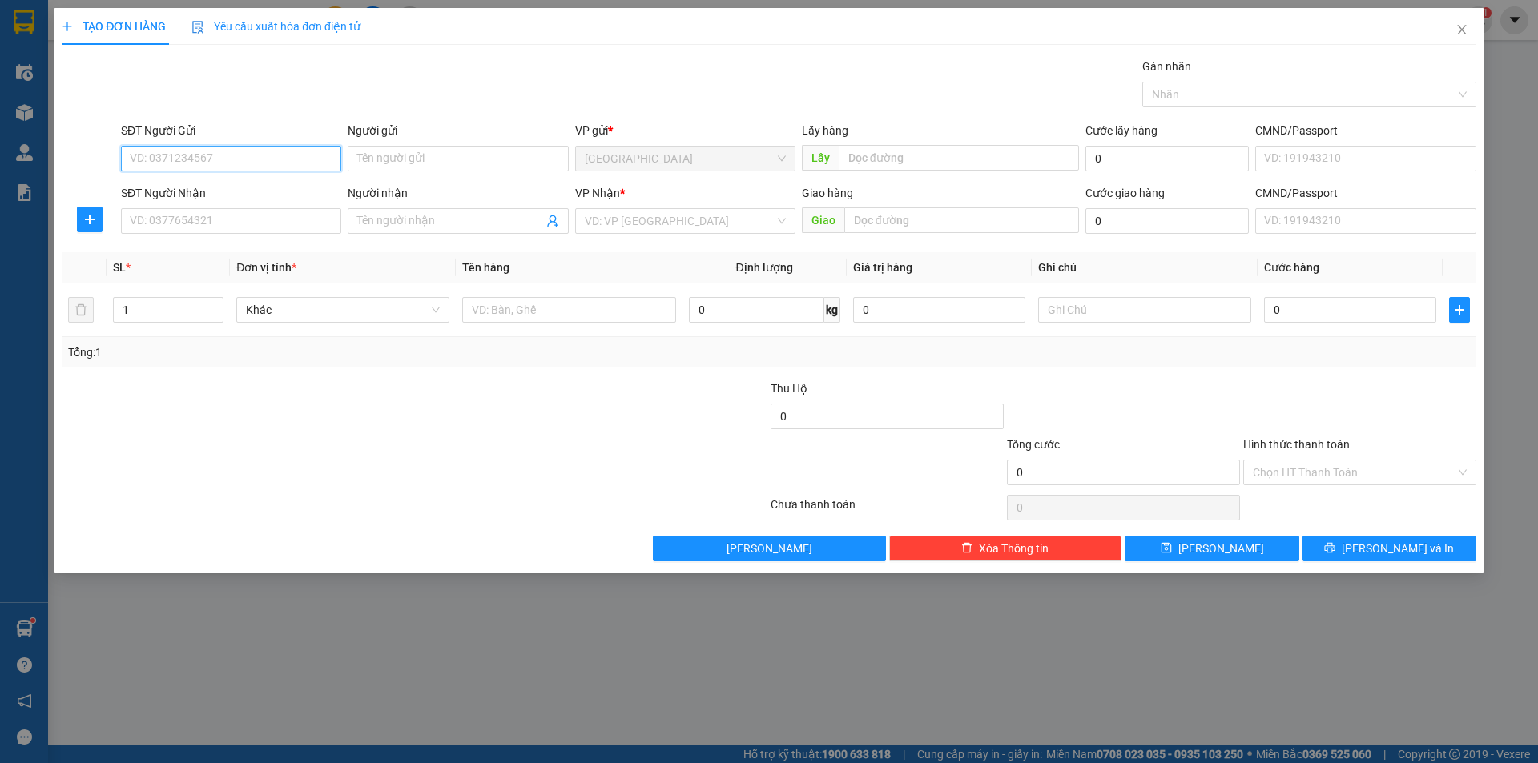
click at [287, 162] on input "SĐT Người Gửi" at bounding box center [231, 159] width 220 height 26
click at [178, 197] on div "0981085667" at bounding box center [231, 191] width 201 height 18
type input "0981085667"
type input "[PERSON_NAME]"
type input "0981085667"
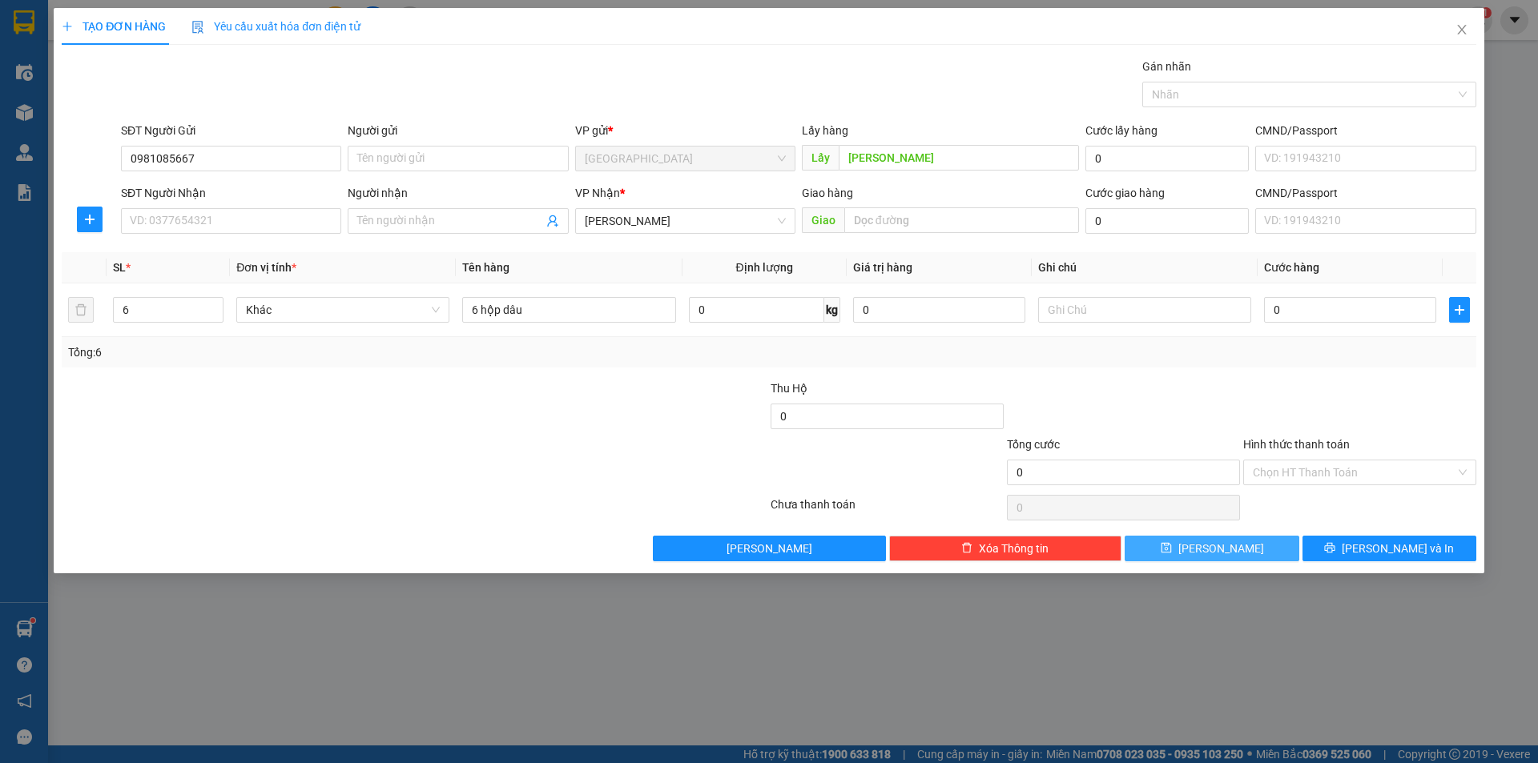
click at [1171, 549] on button "[PERSON_NAME]" at bounding box center [1211, 549] width 174 height 26
